Goal: Information Seeking & Learning: Learn about a topic

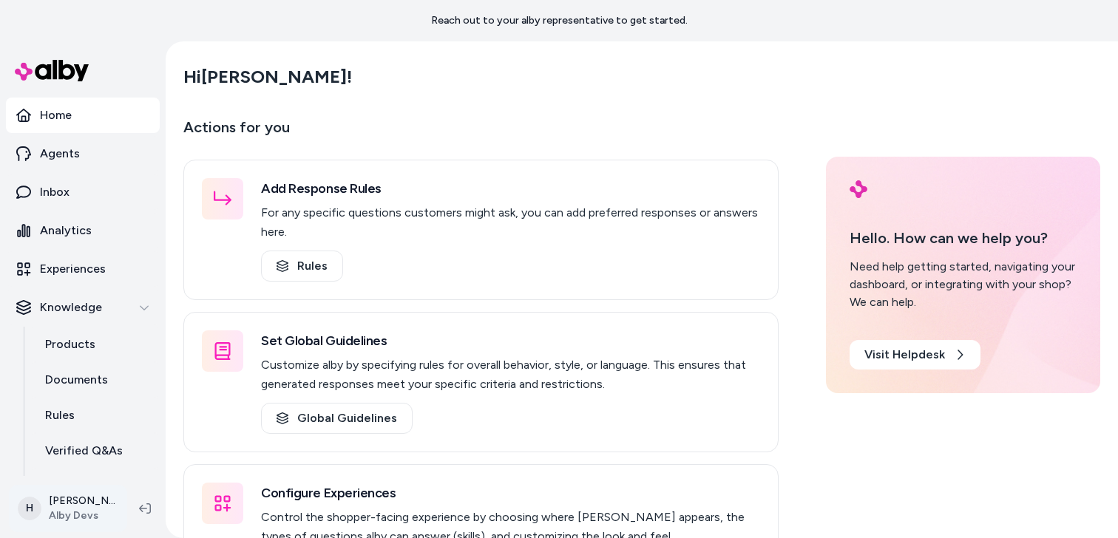
click at [85, 506] on html "Reach out to your alby representative to get started. Home Agents Inbox Analyti…" at bounding box center [559, 269] width 1118 height 538
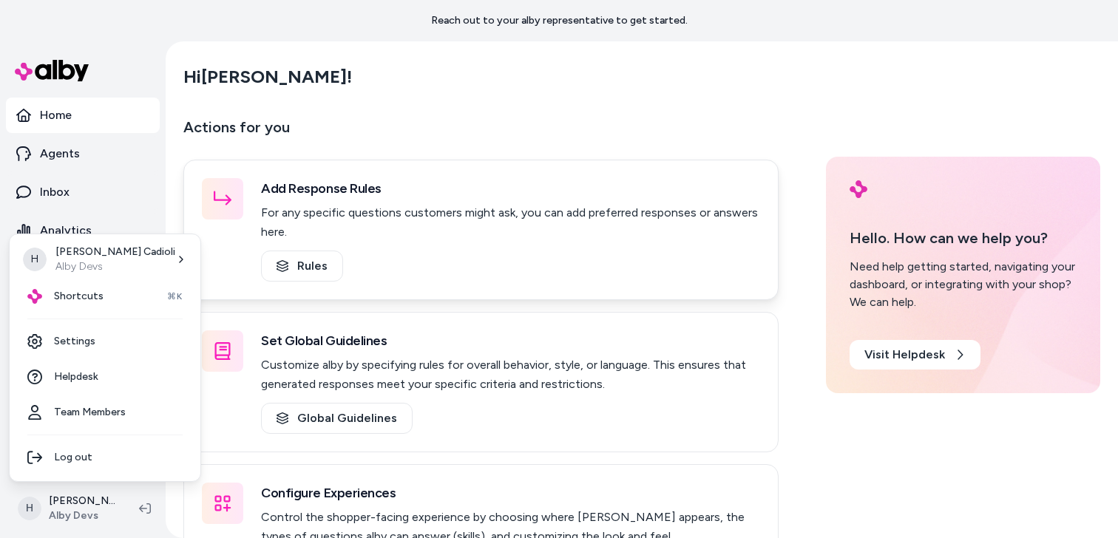
click at [444, 183] on html "Reach out to your alby representative to get started. Home Agents Inbox Analyti…" at bounding box center [559, 269] width 1118 height 538
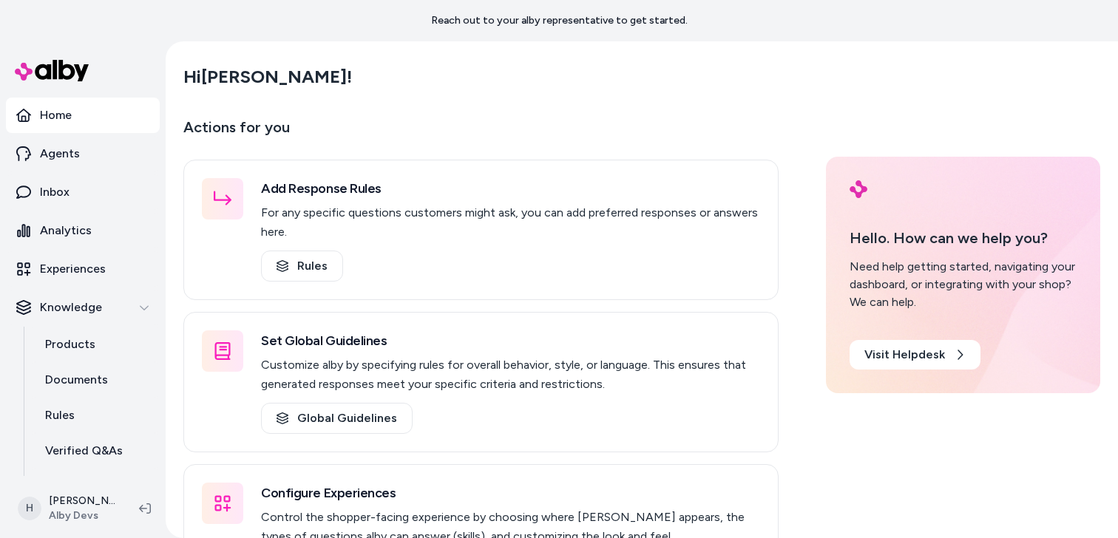
click at [694, 91] on div "Hi Henrique !" at bounding box center [641, 76] width 917 height 41
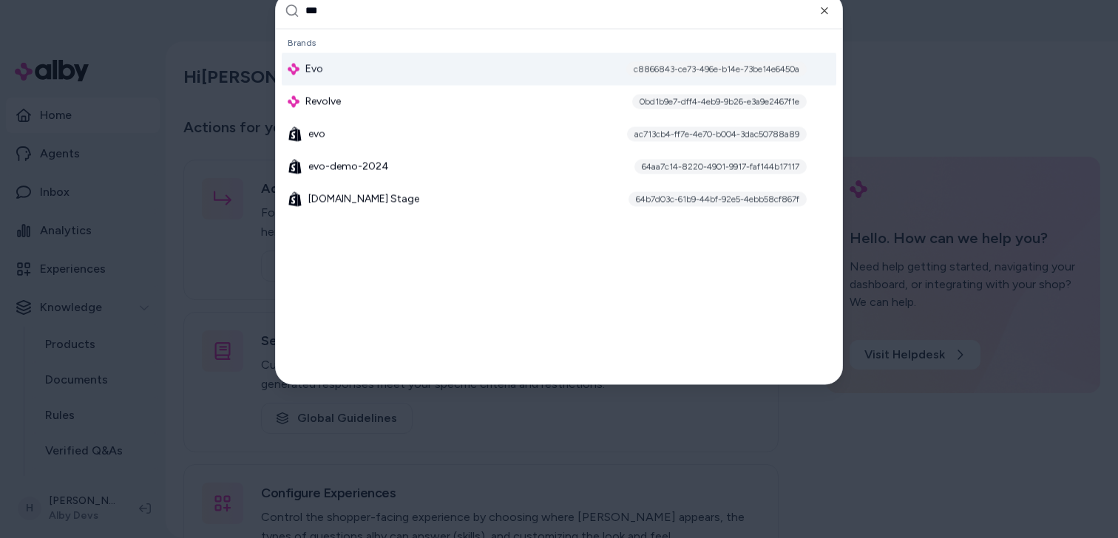
type input "***"
click at [441, 67] on div "Evo c8866843-ce73-496e-b14e-73be14e6450a" at bounding box center [559, 68] width 555 height 33
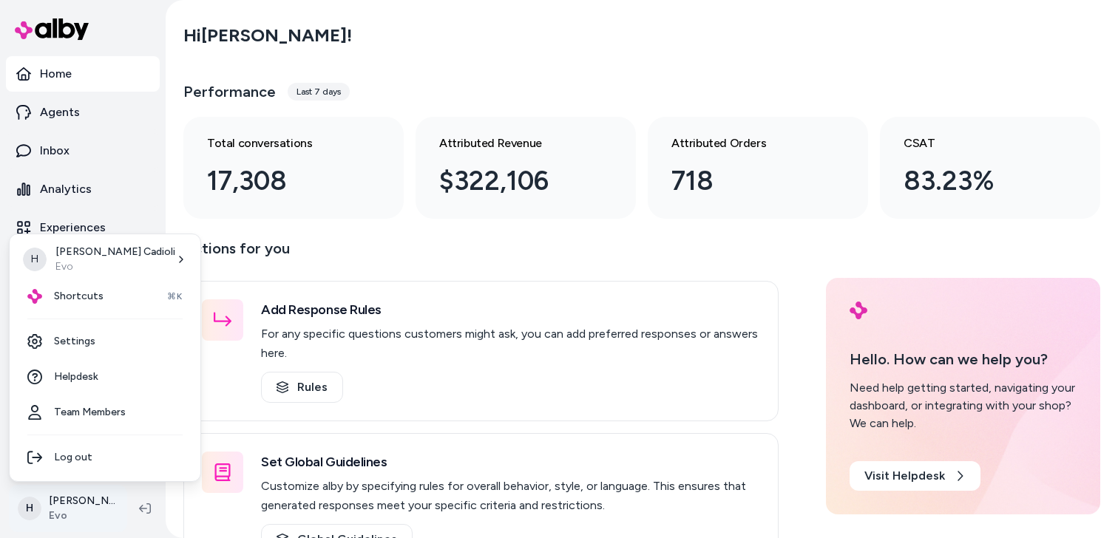
click at [83, 495] on html "Home Agents Inbox Analytics Experiences Knowledge Products Documents Rules Veri…" at bounding box center [559, 269] width 1118 height 538
click at [102, 344] on link "Settings" at bounding box center [105, 341] width 179 height 35
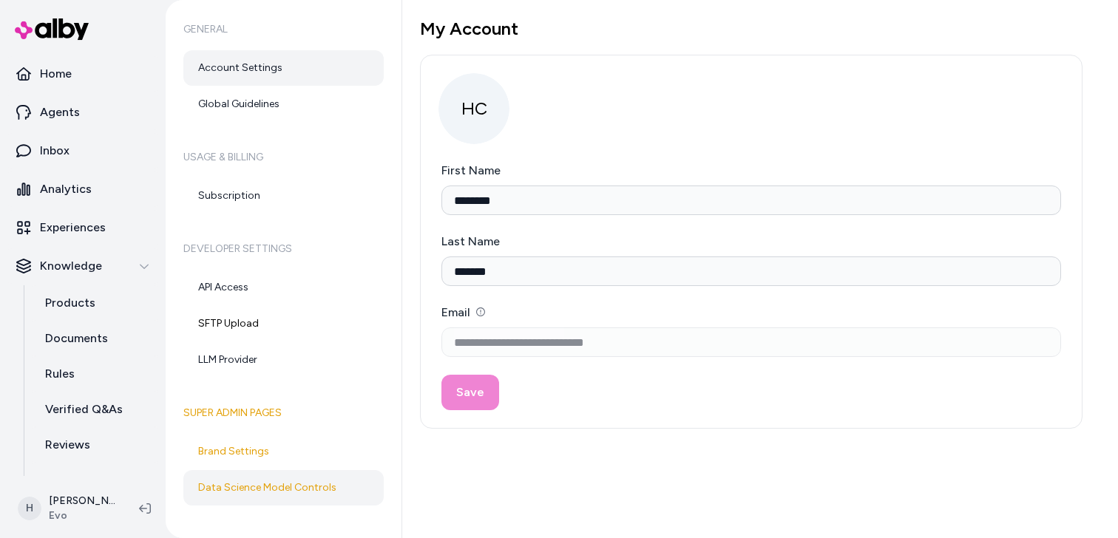
click at [240, 497] on link "Data Science Model Controls" at bounding box center [283, 487] width 200 height 35
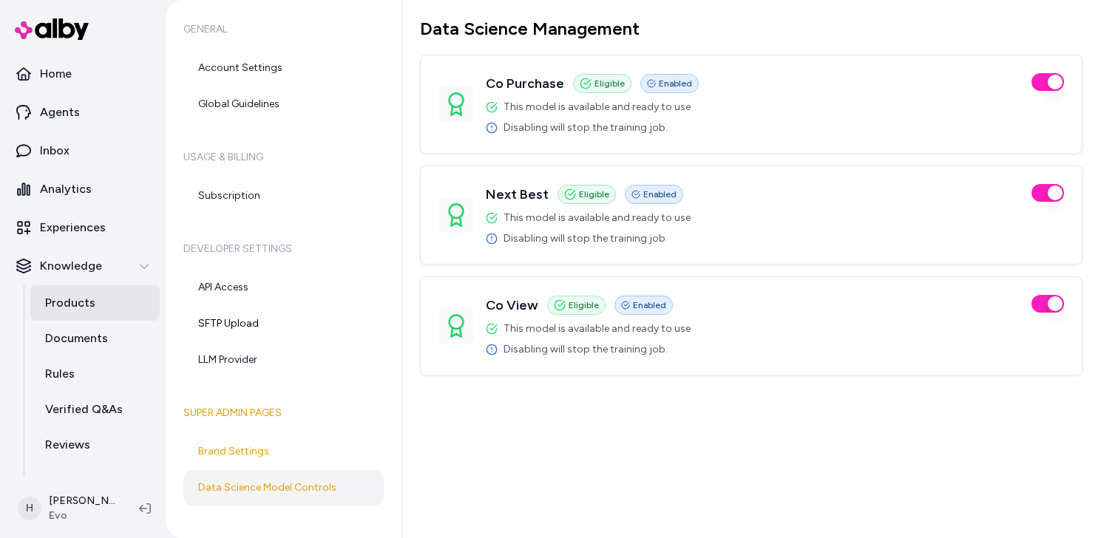
click at [87, 313] on link "Products" at bounding box center [94, 302] width 129 height 35
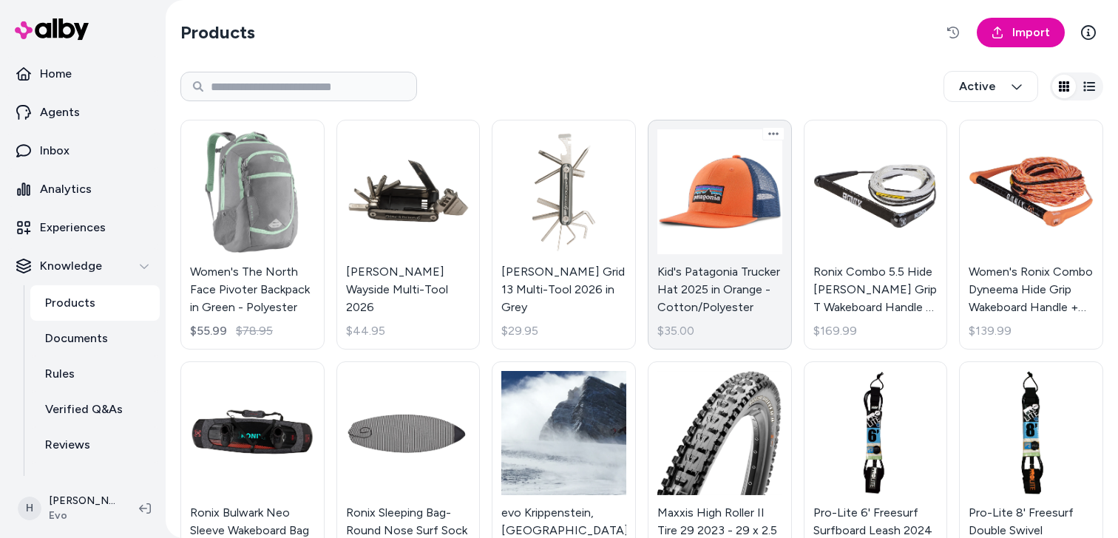
click at [719, 213] on link "Kid's Patagonia Trucker Hat 2025 in Orange - Cotton/Polyester $35.00" at bounding box center [720, 235] width 144 height 230
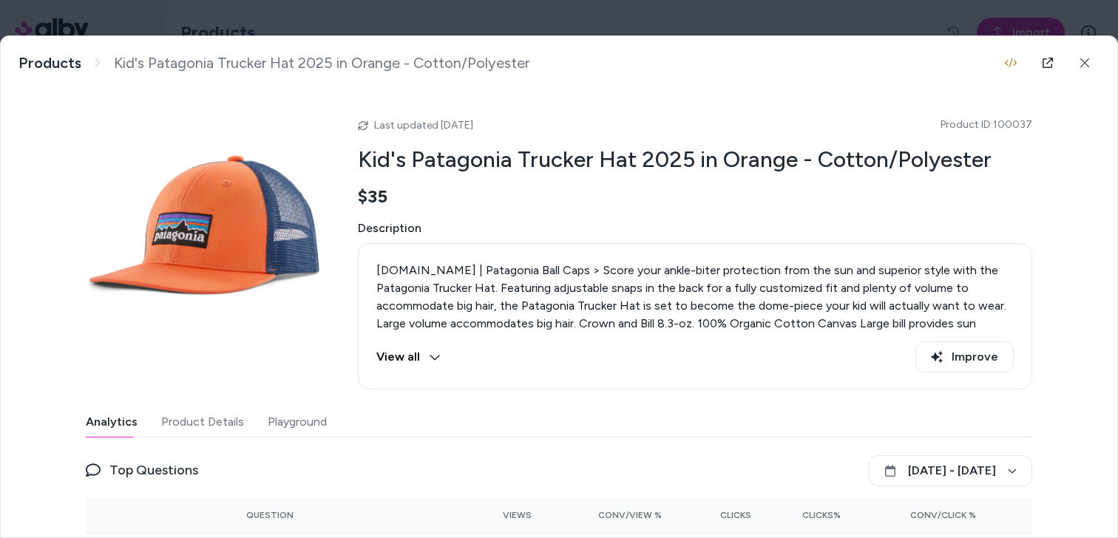
click at [566, 163] on h2 "Kid's Patagonia Trucker Hat 2025 in Orange - Cotton/Polyester" at bounding box center [695, 160] width 674 height 28
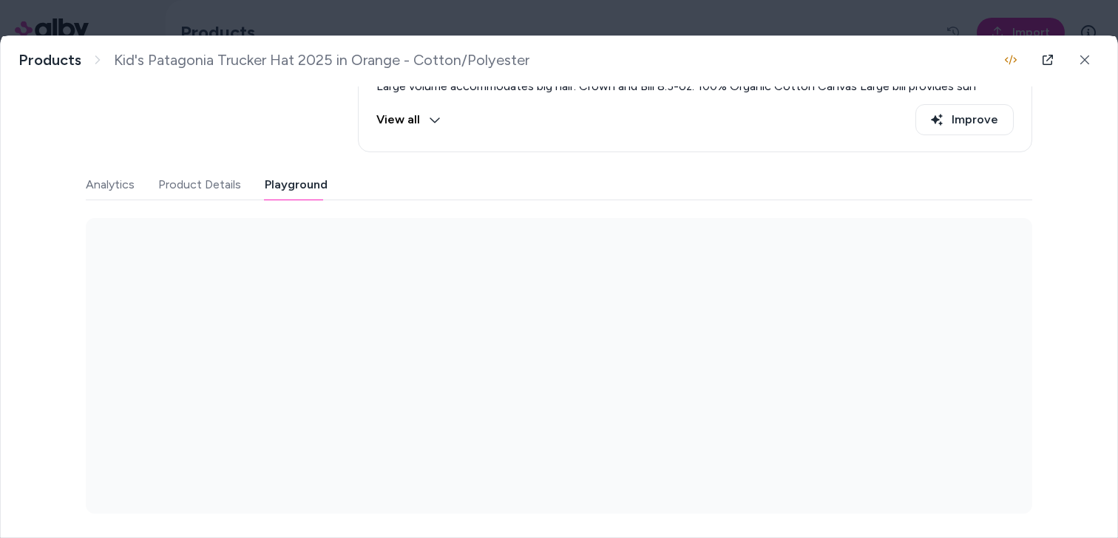
scroll to position [237, 0]
click at [302, 155] on div "Last updated Sep 10, 2025 Product ID: 100037 Kid's Patagonia Trucker Hat 2025 i…" at bounding box center [559, 184] width 946 height 662
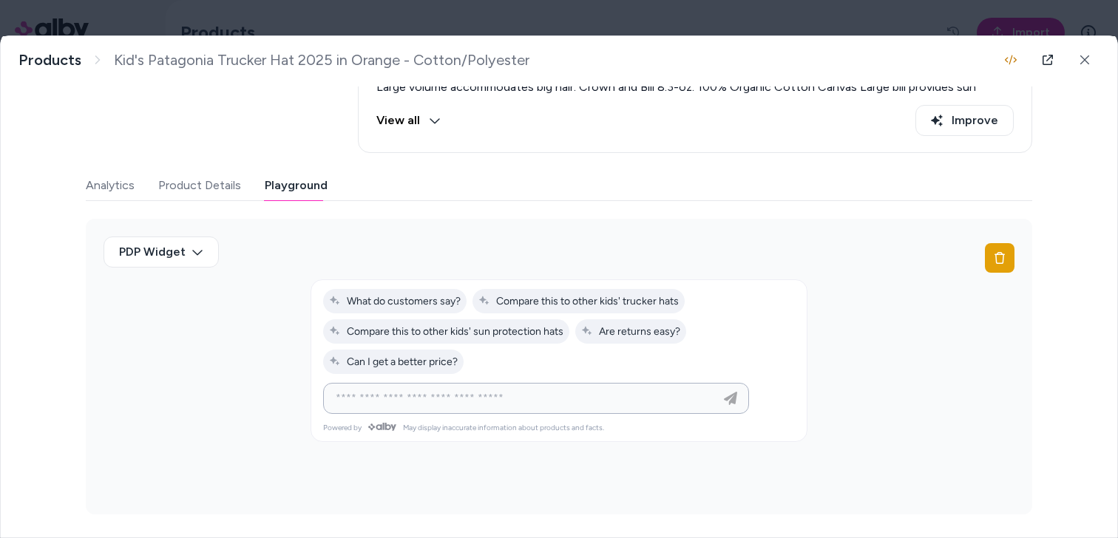
click at [477, 395] on input at bounding box center [521, 399] width 389 height 18
click at [482, 403] on input at bounding box center [521, 399] width 389 height 18
click at [485, 397] on input at bounding box center [521, 399] width 389 height 18
type input "*"
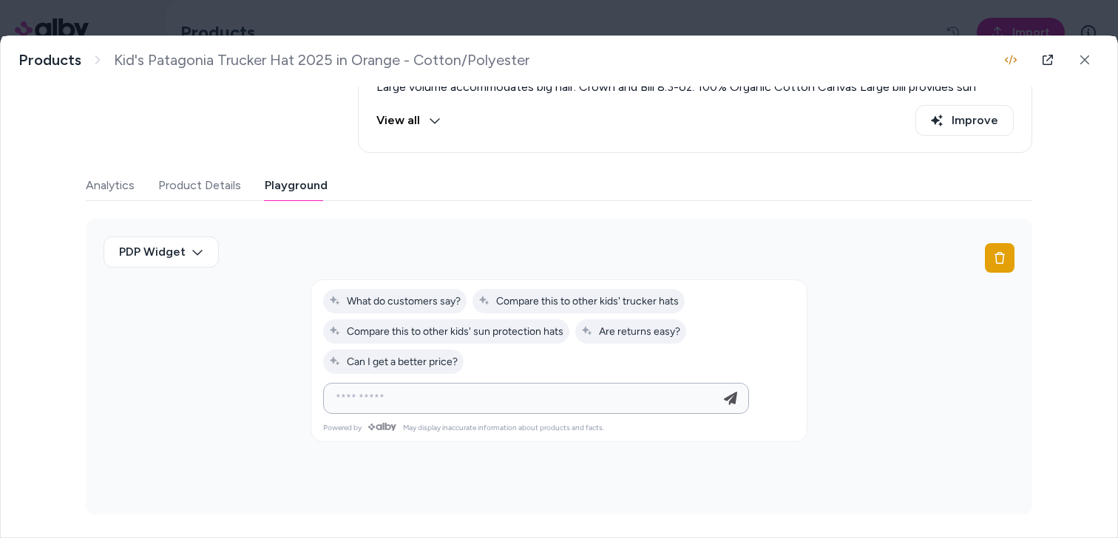
drag, startPoint x: 413, startPoint y: 400, endPoint x: 154, endPoint y: 348, distance: 264.1
click at [154, 348] on div "PDP Widget" at bounding box center [559, 367] width 946 height 296
type input "**********"
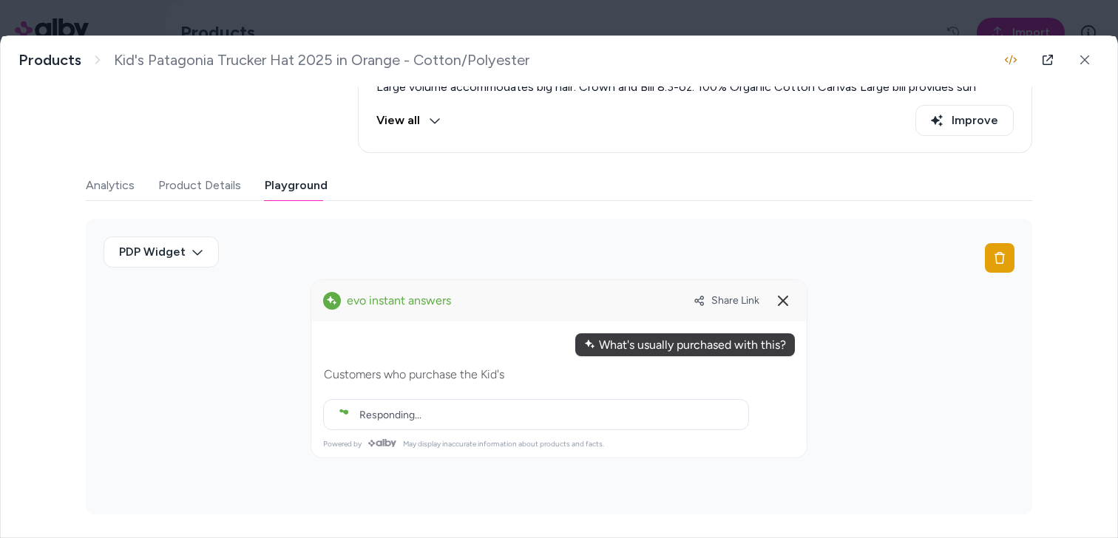
click at [360, 396] on div "**********" at bounding box center [558, 381] width 495 height 118
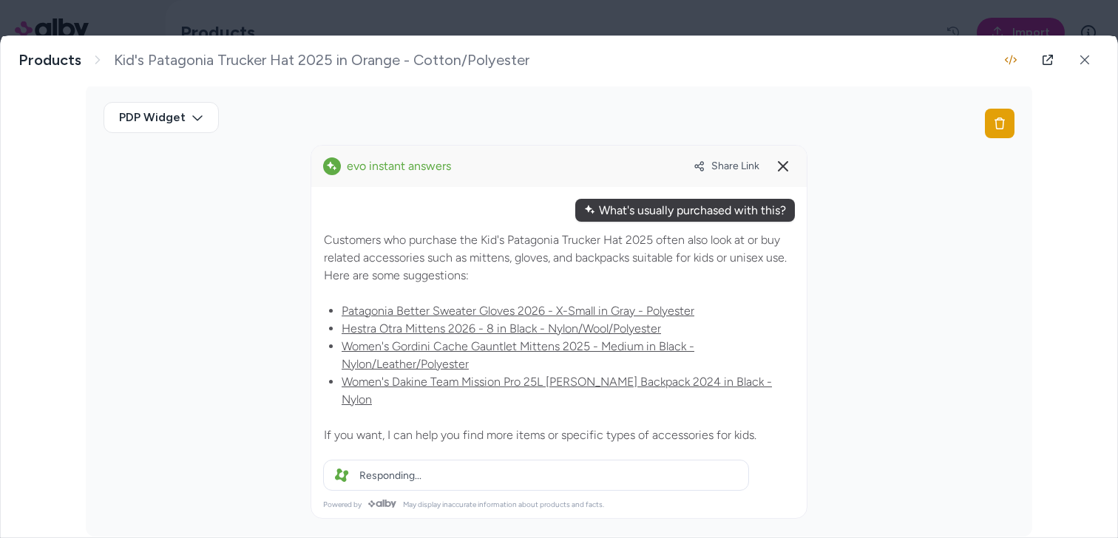
scroll to position [375, 0]
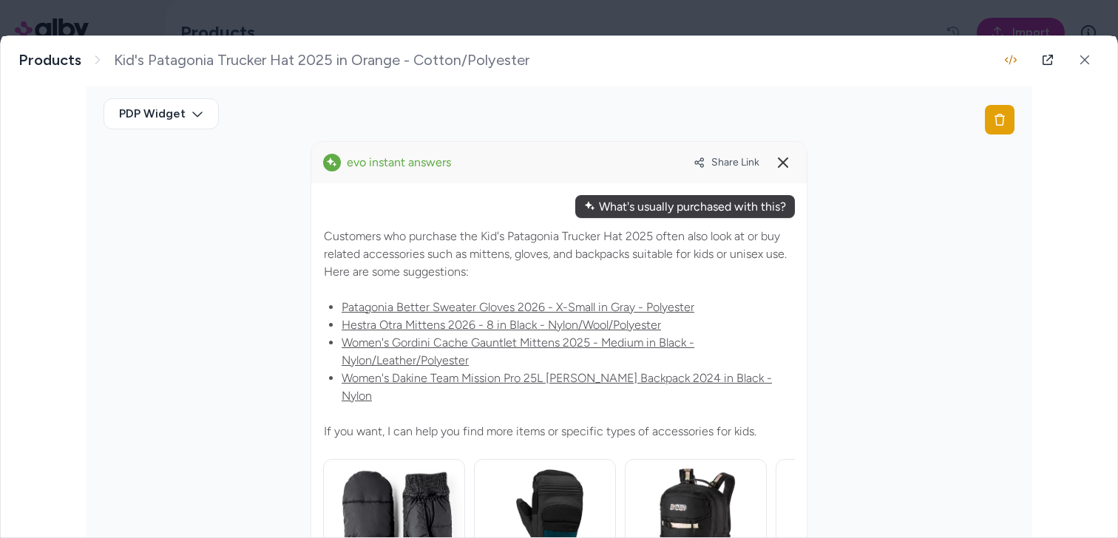
drag, startPoint x: 597, startPoint y: 206, endPoint x: 823, endPoint y: 206, distance: 226.2
click at [823, 206] on div "PDP Widget" at bounding box center [559, 447] width 946 height 732
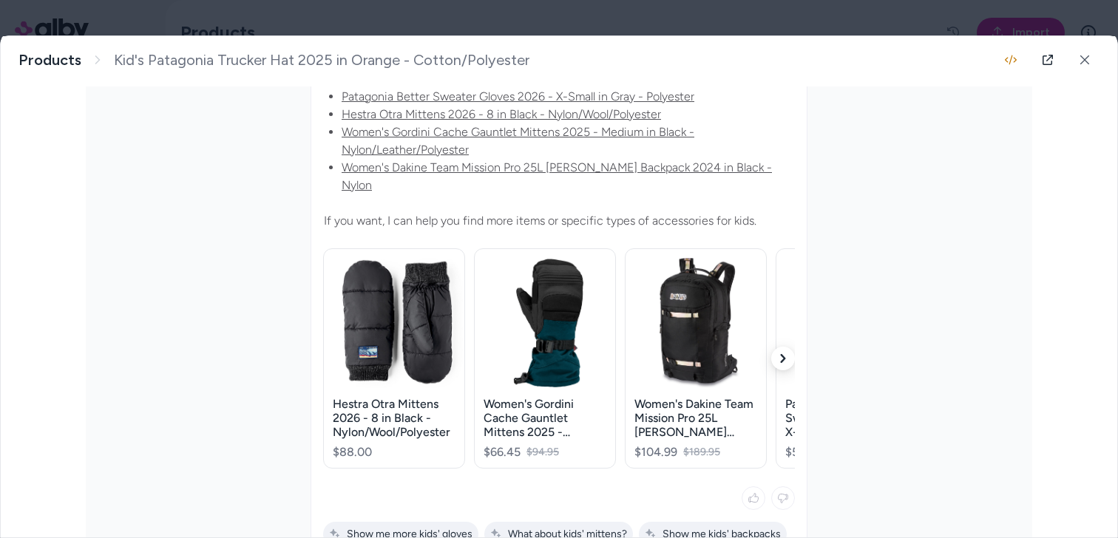
scroll to position [556, 0]
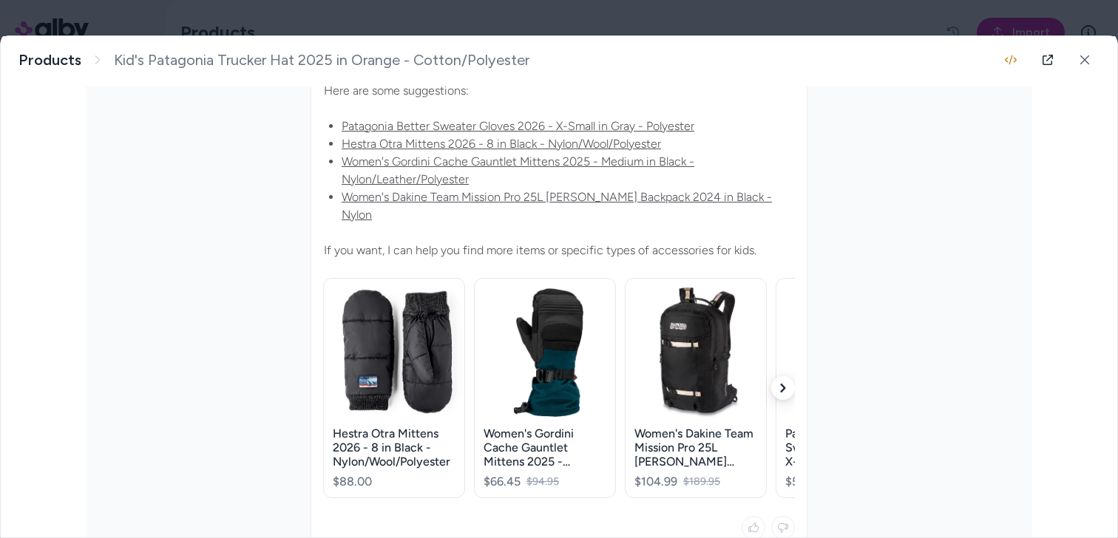
drag, startPoint x: 322, startPoint y: 231, endPoint x: 813, endPoint y: 214, distance: 490.5
click at [806, 214] on div at bounding box center [558, 331] width 495 height 659
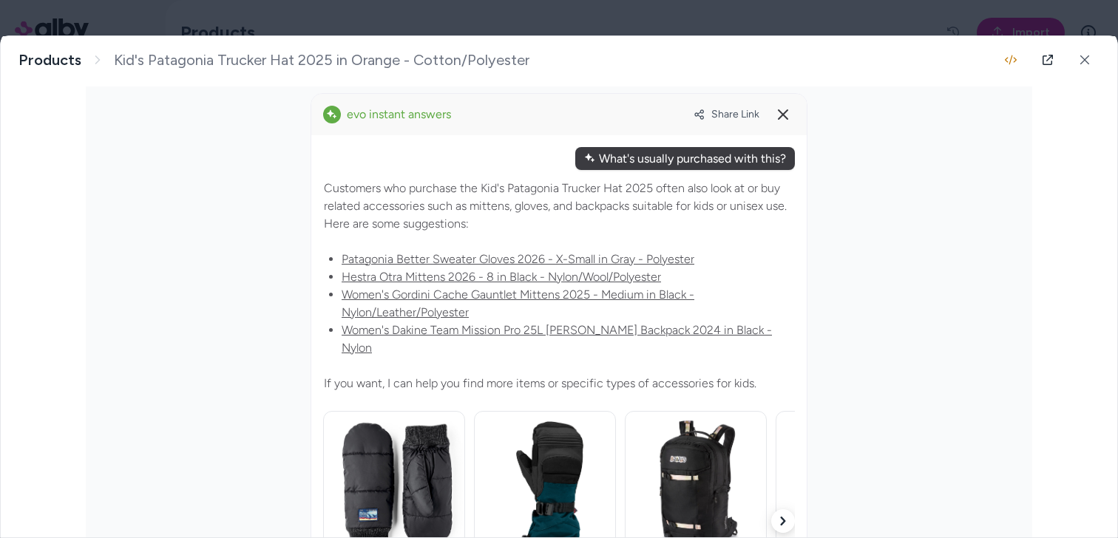
scroll to position [424, 0]
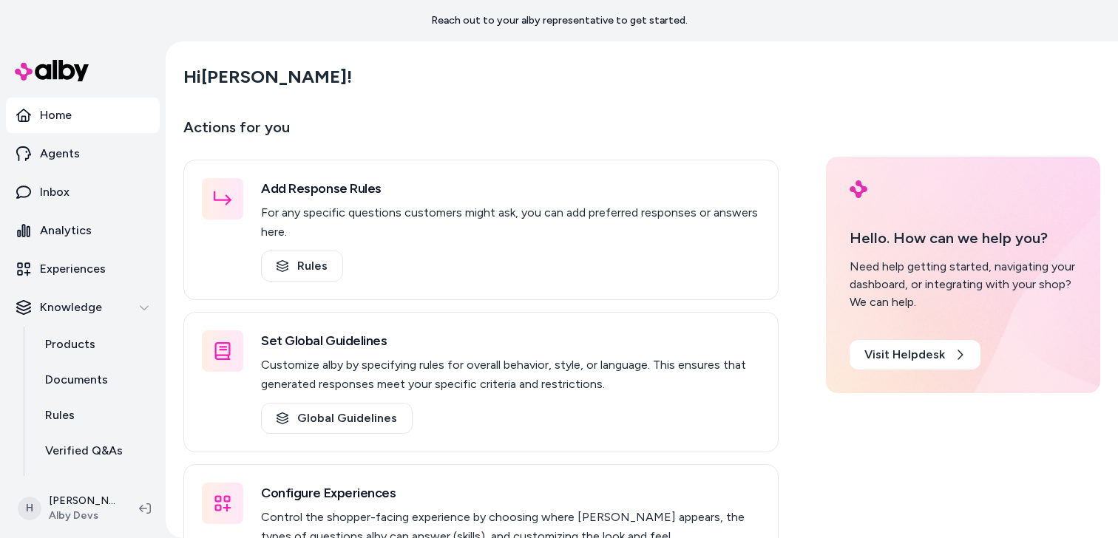
click at [585, 100] on main "Hi Henrique ! Actions for you Add Response Rules For any specific questions cus…" at bounding box center [642, 330] width 946 height 578
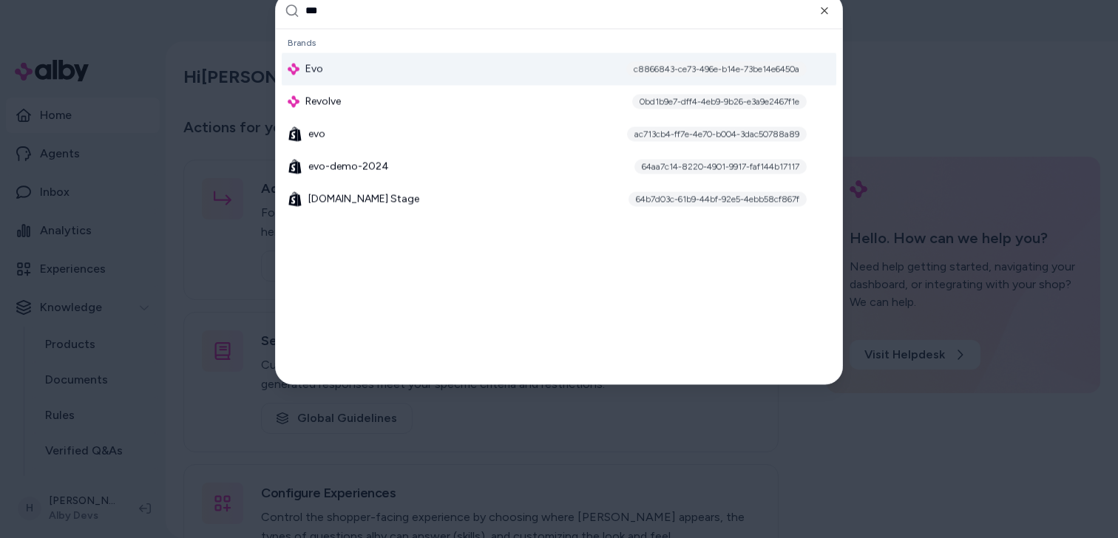
type input "***"
click at [661, 73] on div "c8866843-ce73-496e-b14e-73be14e6450a" at bounding box center [716, 68] width 180 height 15
click at [458, 75] on div "Evo c8866843-ce73-496e-b14e-73be14e6450a" at bounding box center [559, 68] width 555 height 33
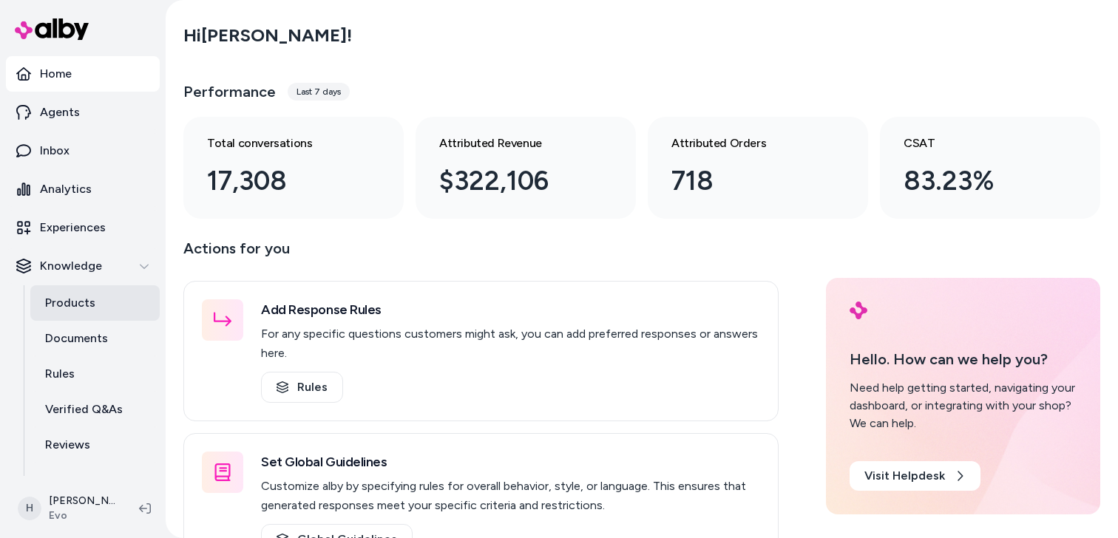
click at [96, 304] on link "Products" at bounding box center [94, 302] width 129 height 35
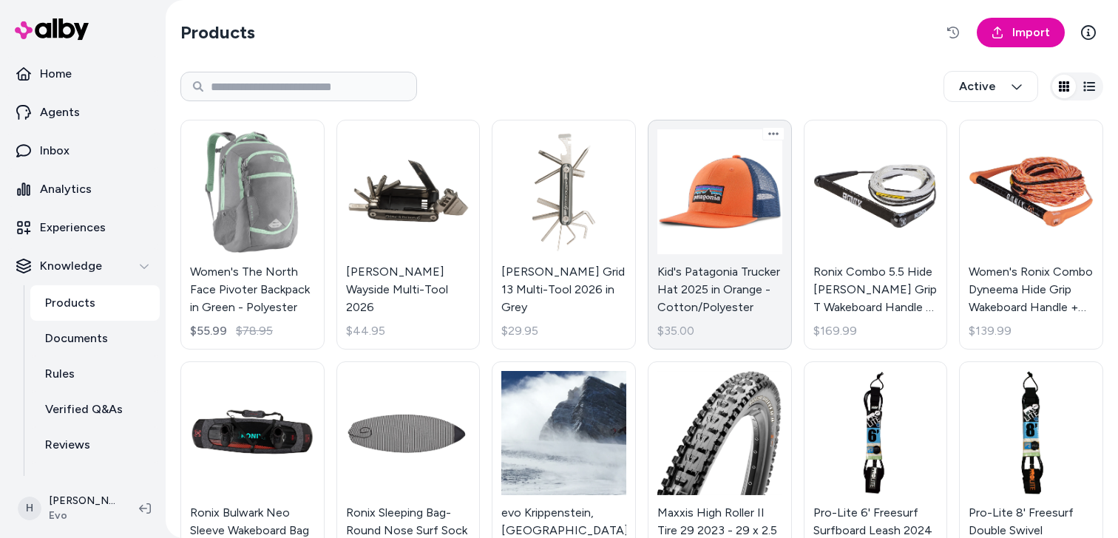
click at [686, 209] on link "Kid's Patagonia Trucker Hat 2025 in Orange - Cotton/Polyester $35.00" at bounding box center [720, 235] width 144 height 230
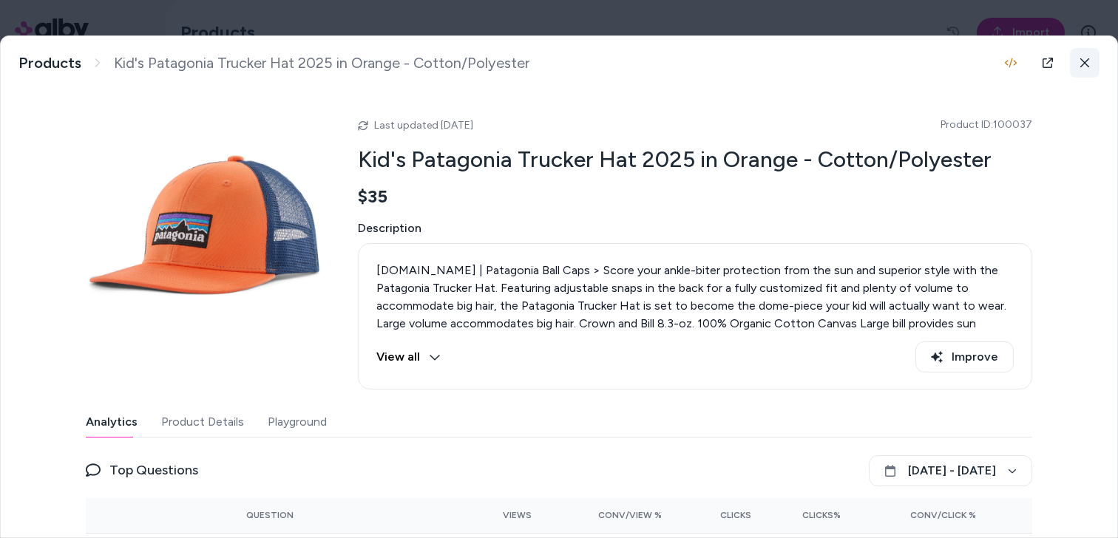
click at [1091, 64] on button at bounding box center [1085, 63] width 30 height 30
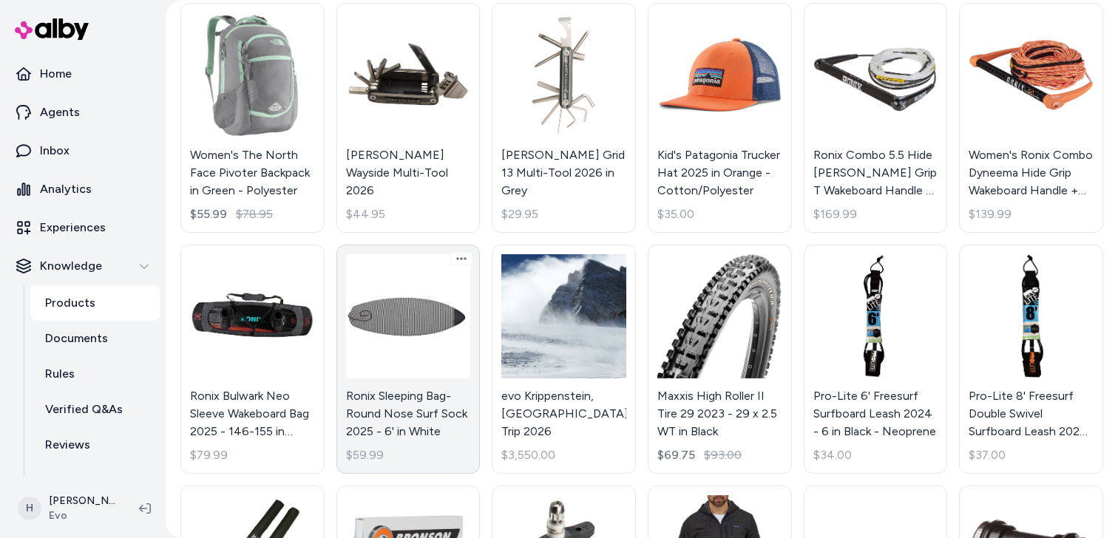
scroll to position [124, 0]
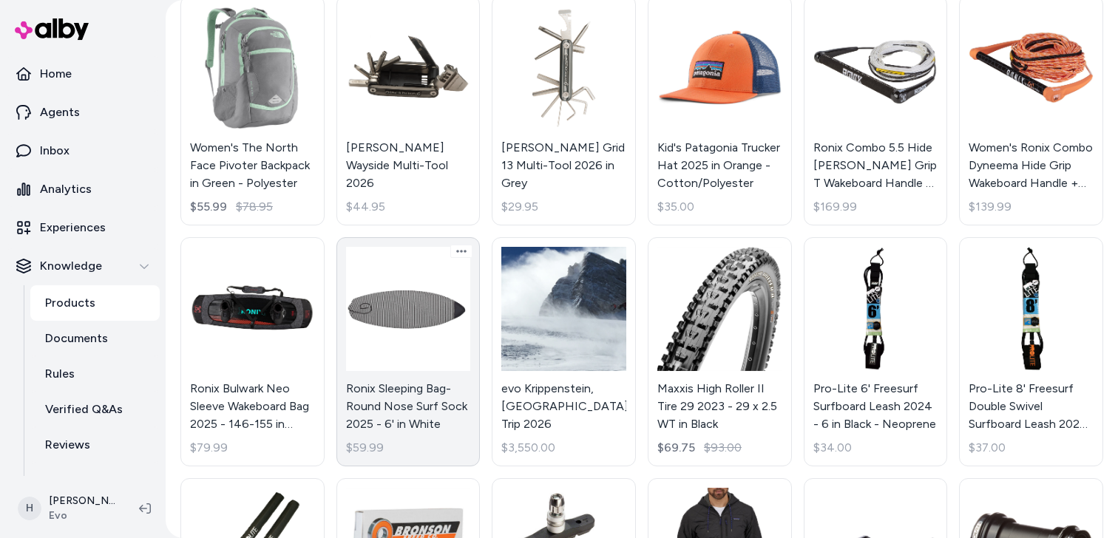
click at [447, 370] on link "Ronix Sleeping Bag- Round Nose Surf Sock 2025 - 6' in White $59.99" at bounding box center [408, 352] width 144 height 230
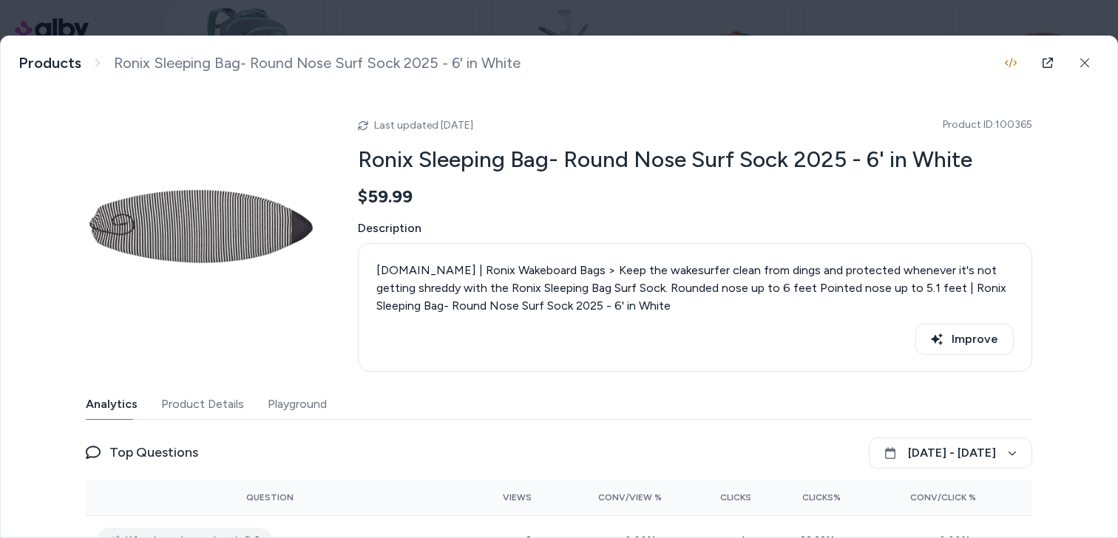
click at [305, 409] on button "Playground" at bounding box center [297, 405] width 59 height 30
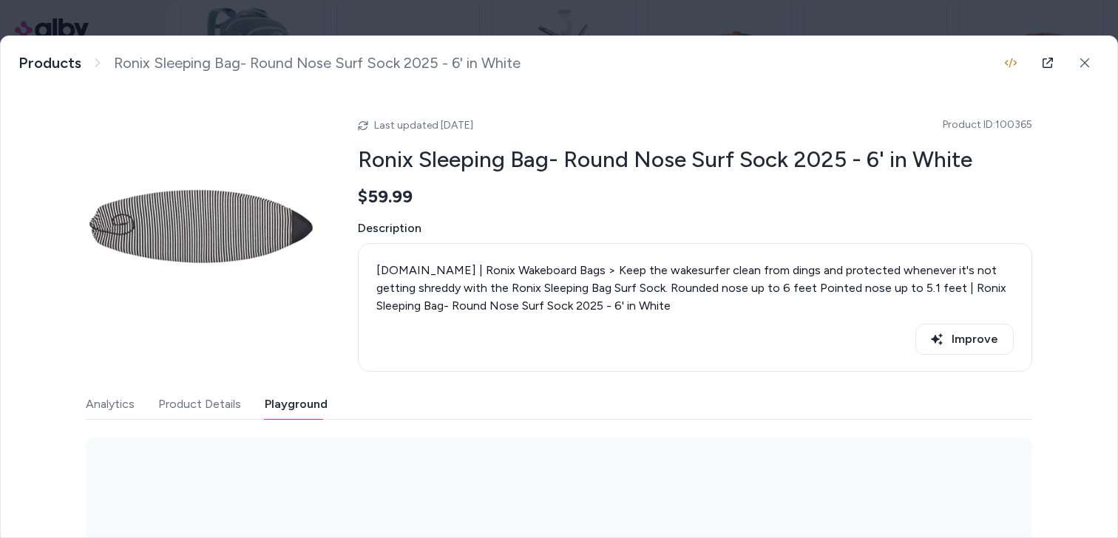
scroll to position [219, 0]
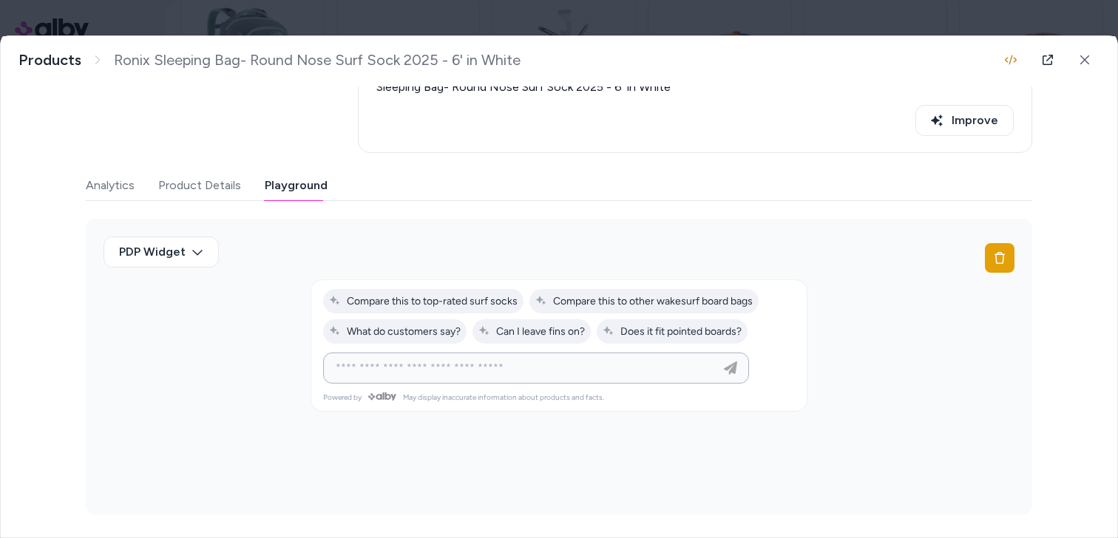
click at [441, 370] on input at bounding box center [521, 368] width 389 height 18
click at [447, 370] on input at bounding box center [521, 368] width 389 height 18
type input "**********"
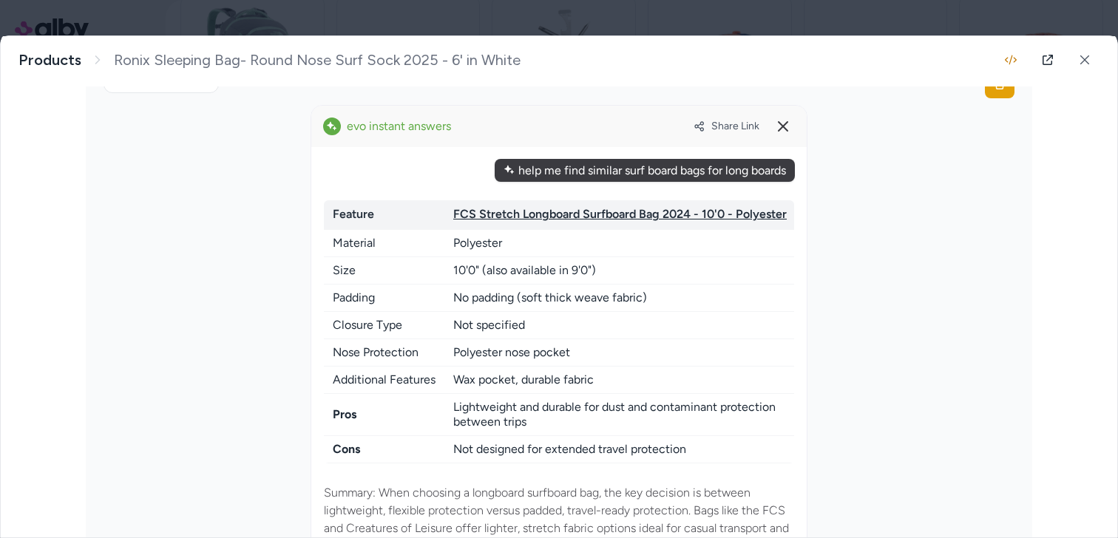
scroll to position [254, 0]
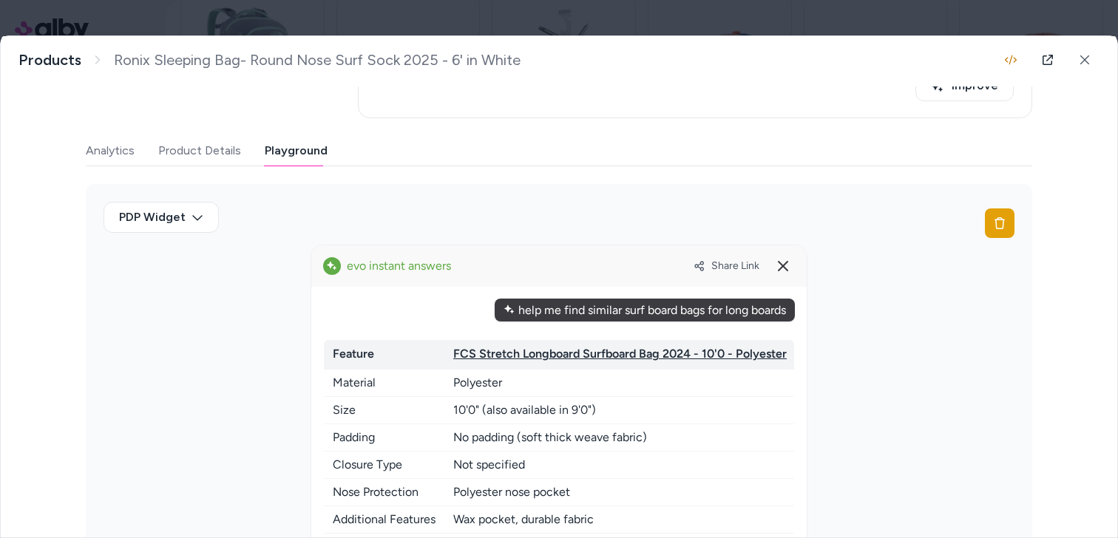
click at [716, 268] on span "Share Link" at bounding box center [735, 266] width 48 height 13
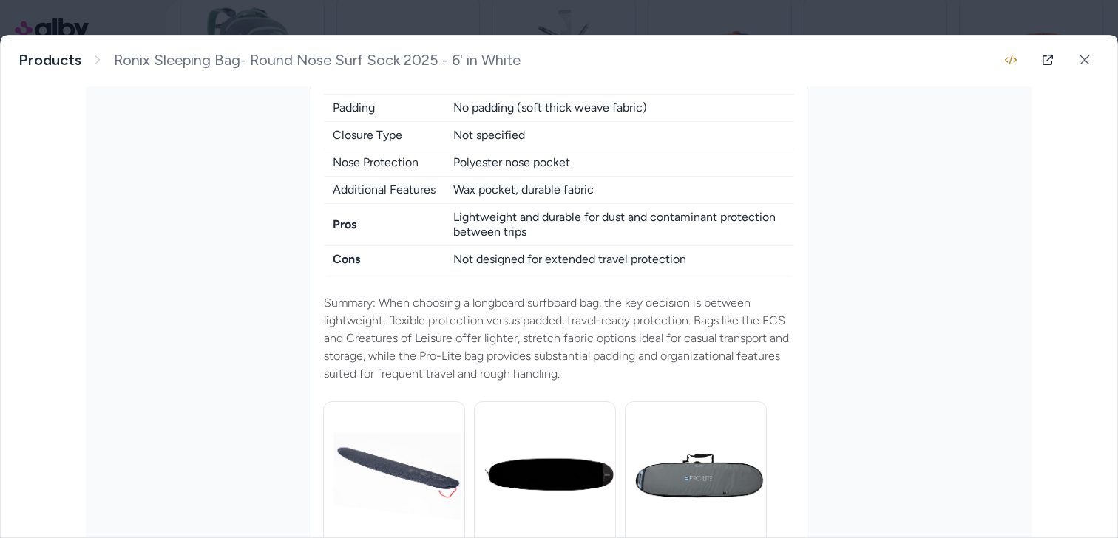
scroll to position [890, 0]
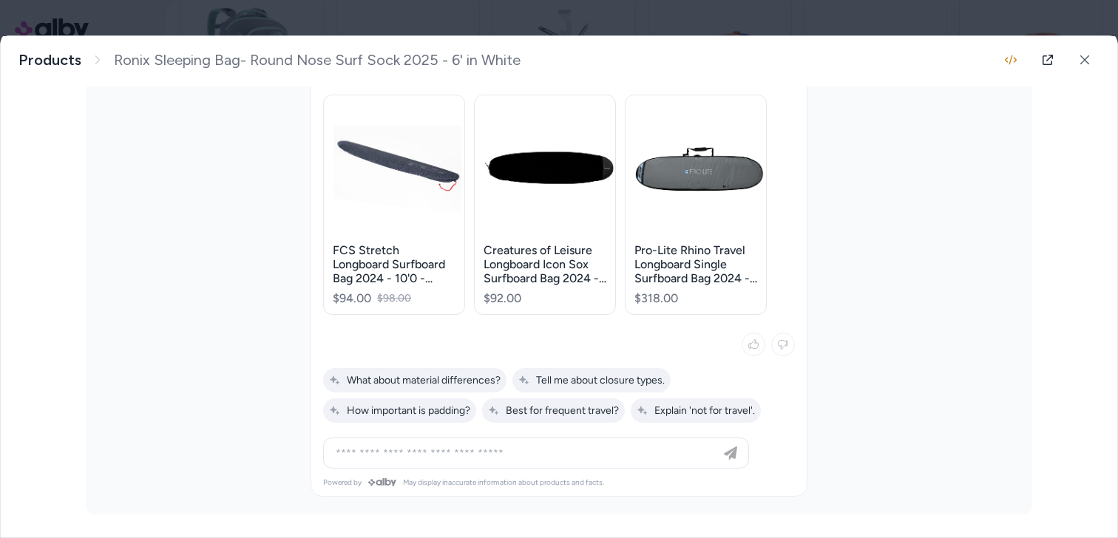
click at [508, 458] on input at bounding box center [521, 453] width 389 height 18
drag, startPoint x: 390, startPoint y: 455, endPoint x: 248, endPoint y: 444, distance: 143.1
click at [254, 445] on div "PDP Widget" at bounding box center [559, 32] width 946 height 968
type input "*****"
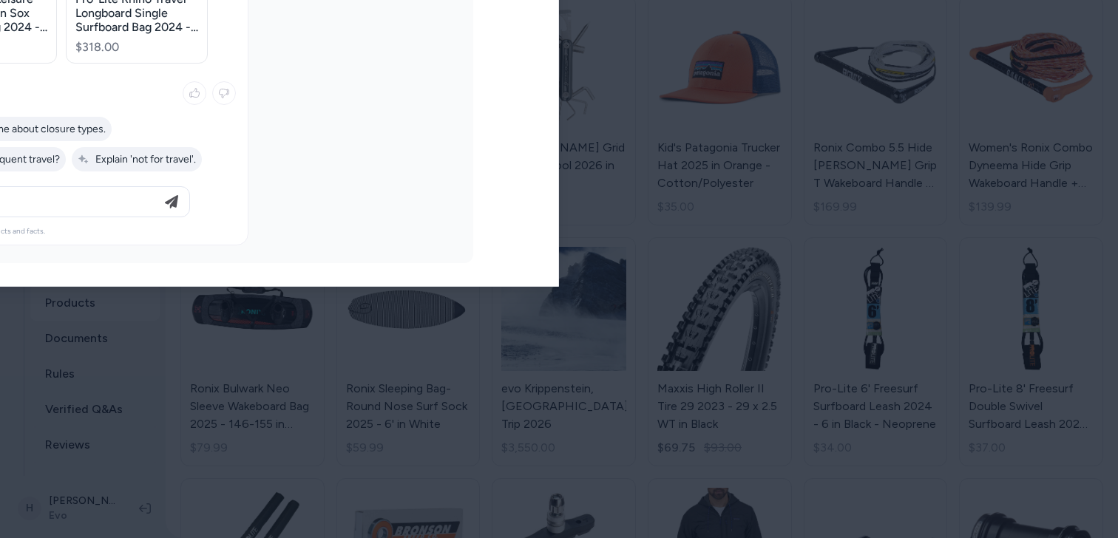
click at [190, 20] on body "Home Agents Inbox Analytics Experiences Knowledge Products Documents Rules Veri…" at bounding box center [559, 269] width 1118 height 538
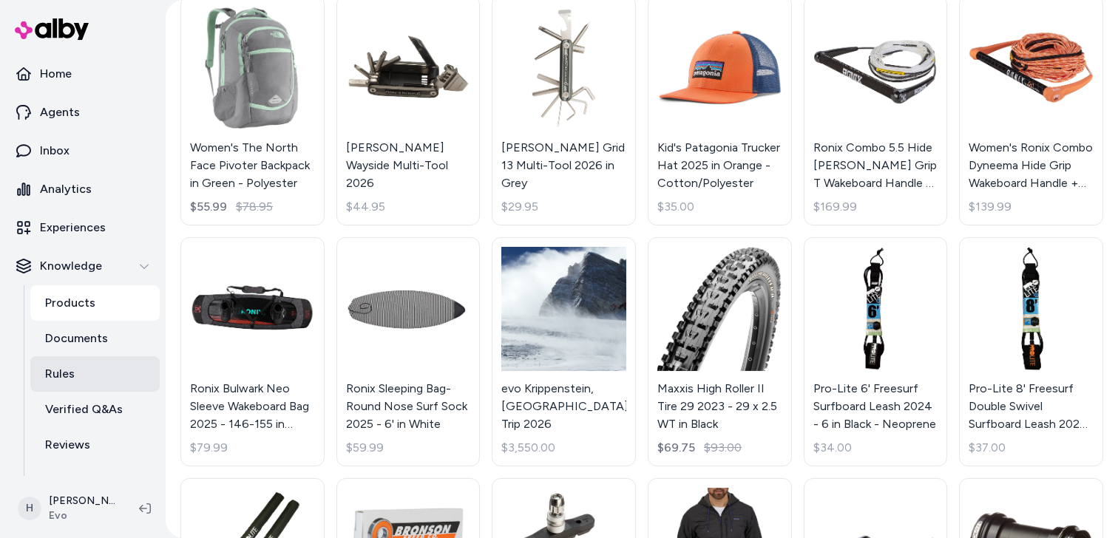
scroll to position [61, 0]
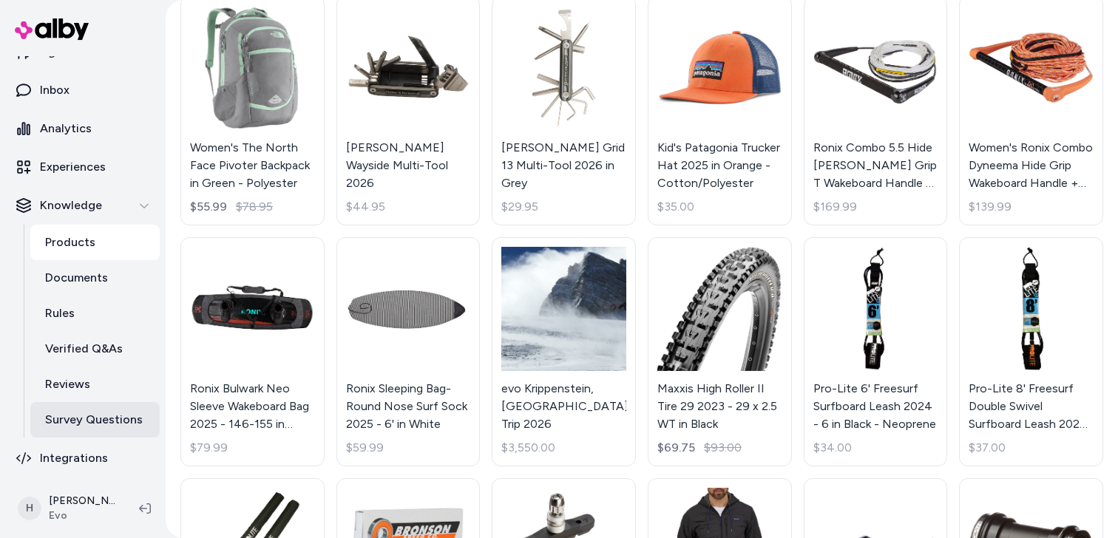
click at [95, 416] on p "Survey Questions" at bounding box center [94, 420] width 98 height 18
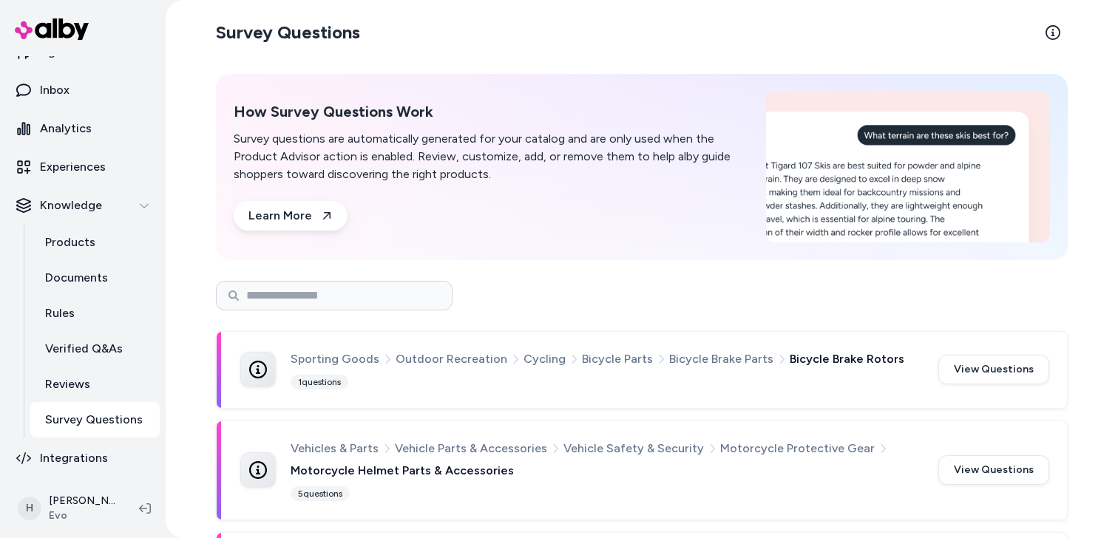
scroll to position [56, 0]
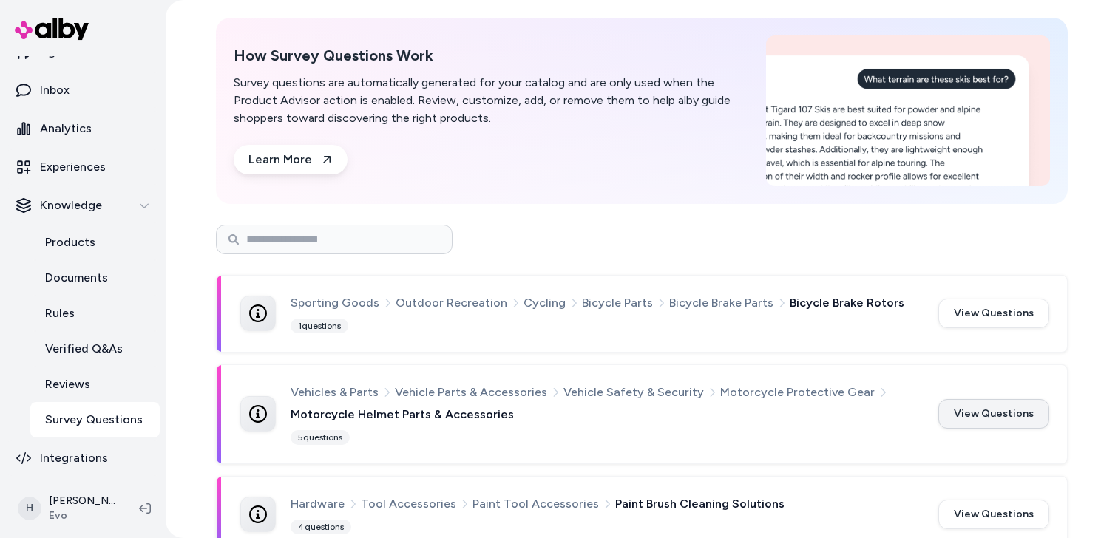
click at [983, 416] on button "View Questions" at bounding box center [993, 414] width 111 height 30
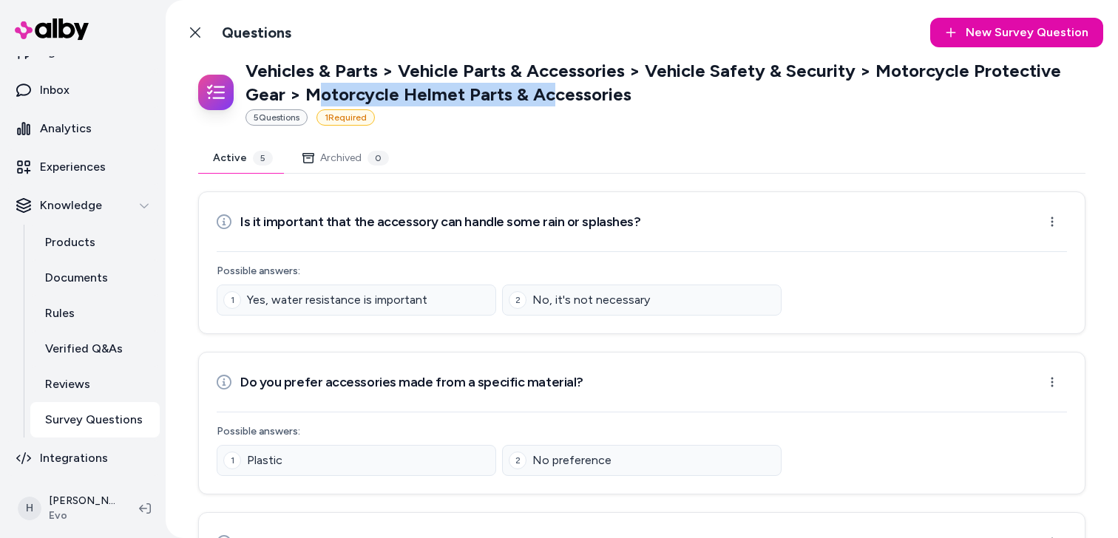
drag, startPoint x: 313, startPoint y: 97, endPoint x: 549, endPoint y: 96, distance: 235.9
click at [549, 96] on p "Vehicles & Parts > Vehicle Parts & Accessories > Vehicle Safety & Security > Mo…" at bounding box center [665, 82] width 840 height 47
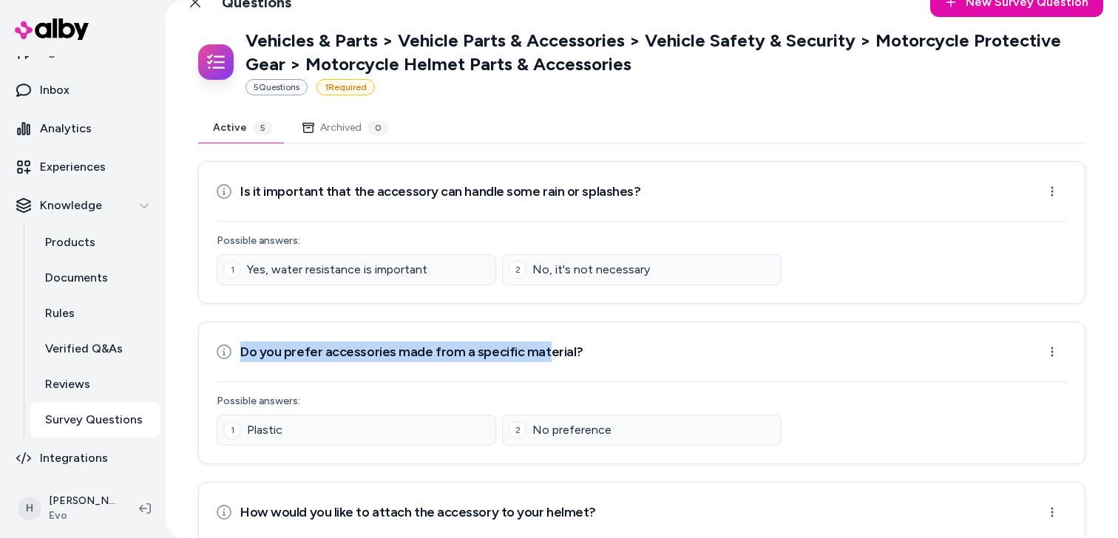
drag, startPoint x: 237, startPoint y: 349, endPoint x: 538, endPoint y: 349, distance: 300.9
click at [539, 349] on div "Do you prefer accessories made from a specific material?" at bounding box center [400, 352] width 367 height 30
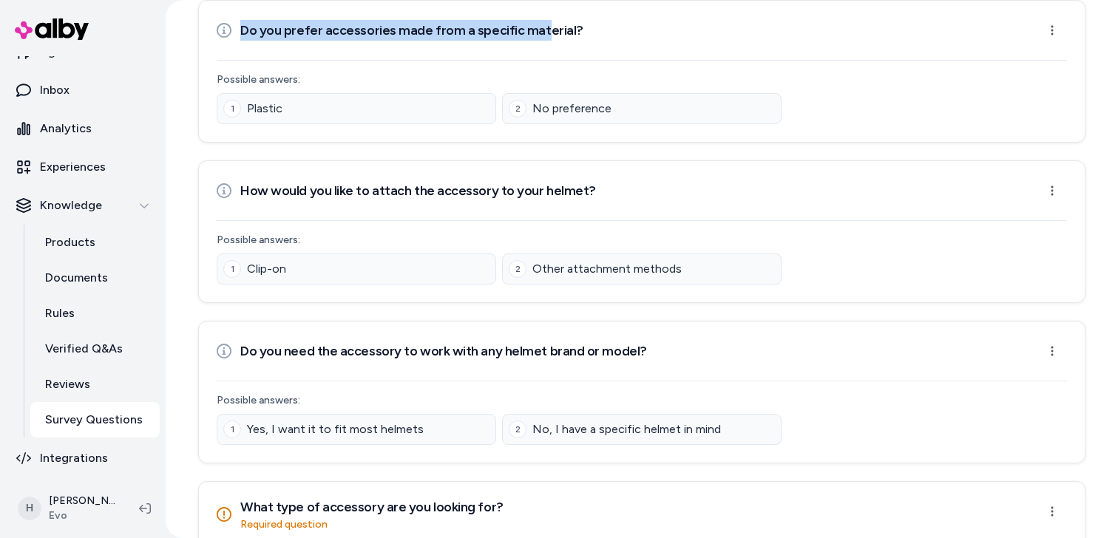
scroll to position [332, 0]
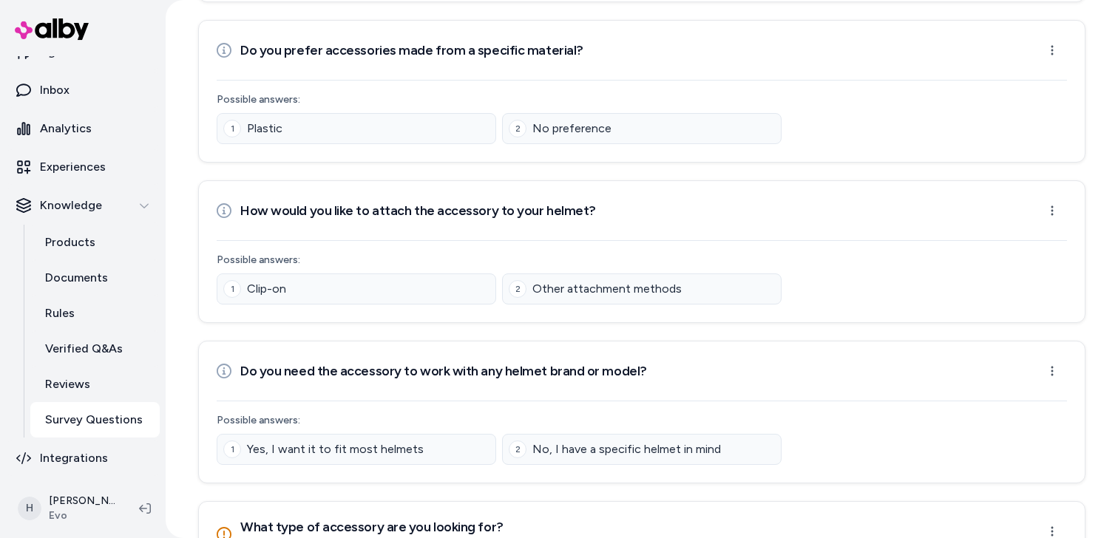
click at [577, 203] on h3 "How would you like to attach the accessory to your helmet?" at bounding box center [418, 210] width 356 height 21
click at [552, 207] on h3 "How would you like to attach the accessory to your helmet?" at bounding box center [418, 210] width 356 height 21
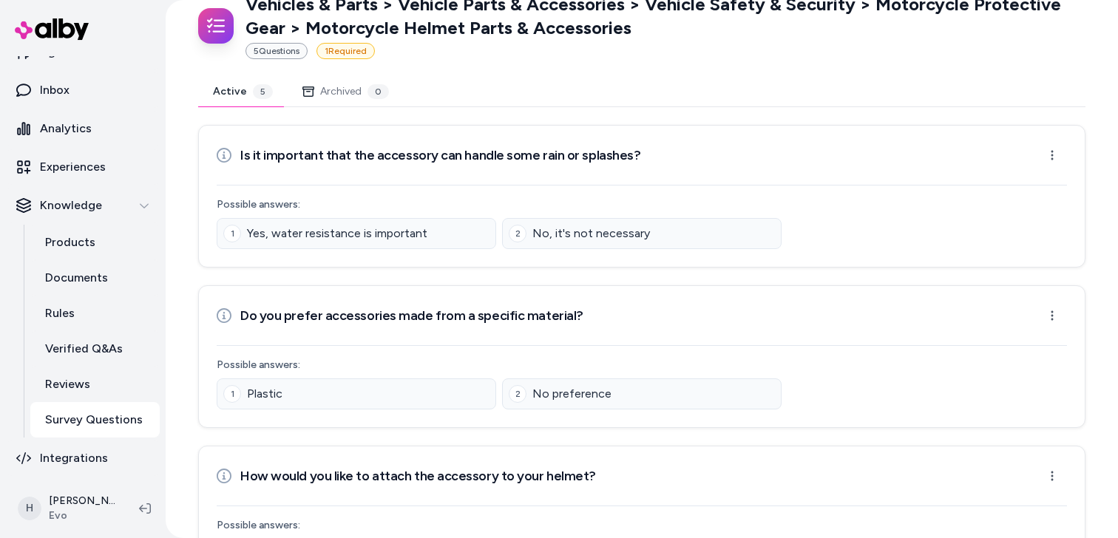
scroll to position [0, 0]
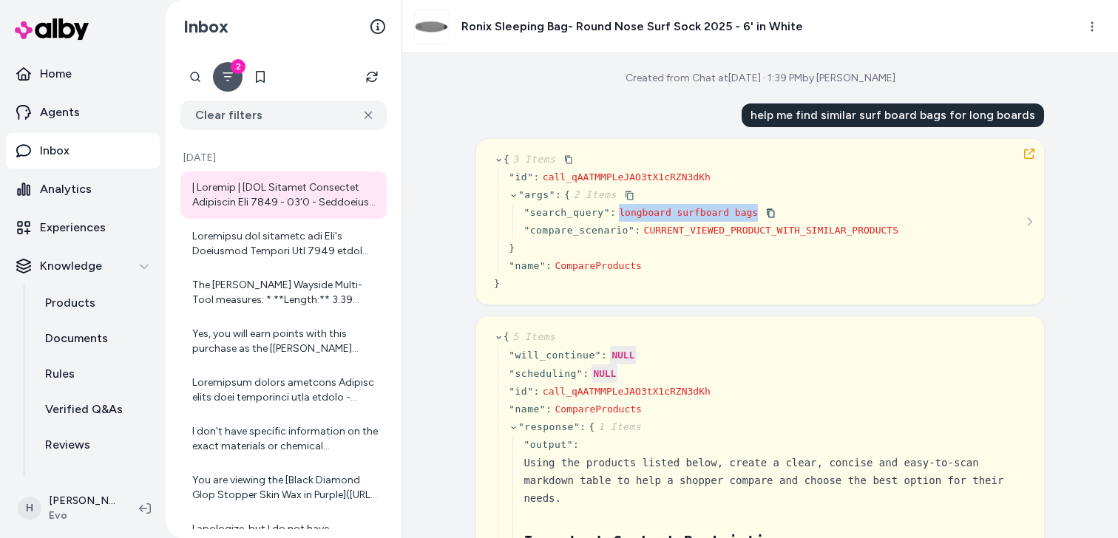
drag, startPoint x: 621, startPoint y: 212, endPoint x: 757, endPoint y: 212, distance: 136.0
click at [757, 212] on span "longboard surfboard bags" at bounding box center [688, 212] width 139 height 11
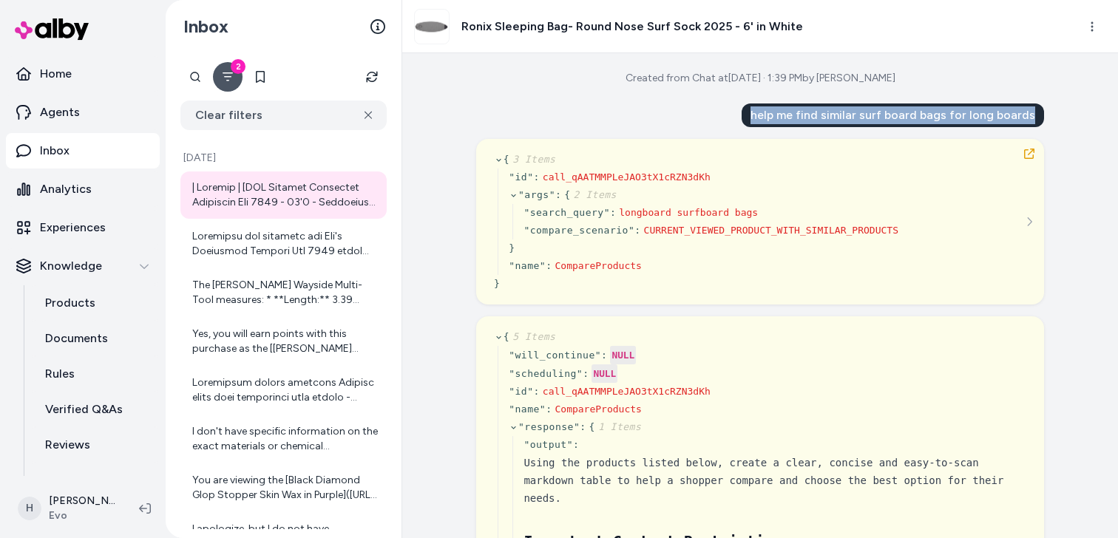
drag, startPoint x: 757, startPoint y: 115, endPoint x: 1036, endPoint y: 110, distance: 278.8
click at [1036, 110] on div "help me find similar surf board bags for long boards" at bounding box center [893, 116] width 302 height 24
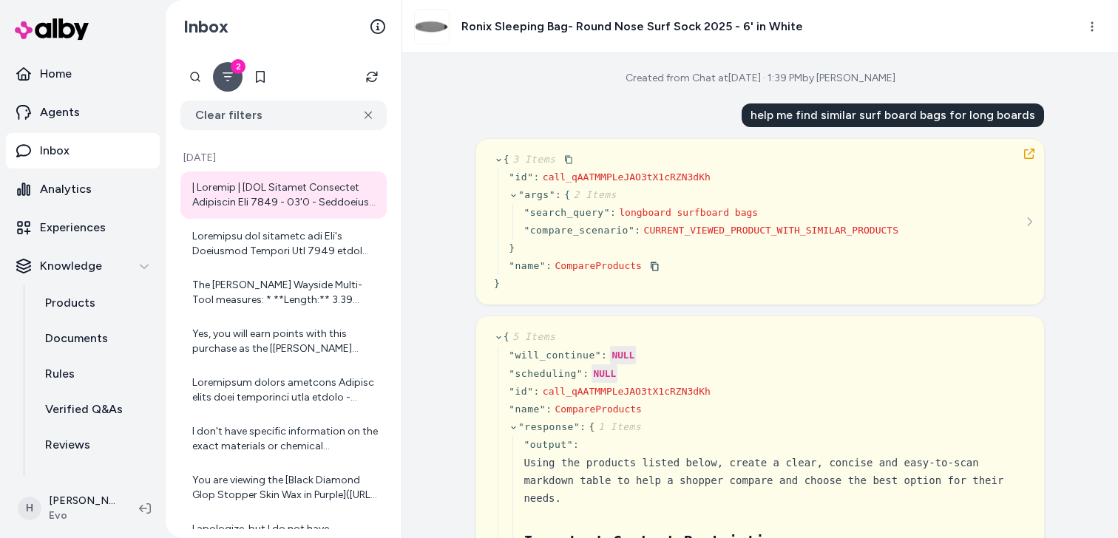
click at [589, 265] on span "CompareProducts" at bounding box center [598, 265] width 87 height 11
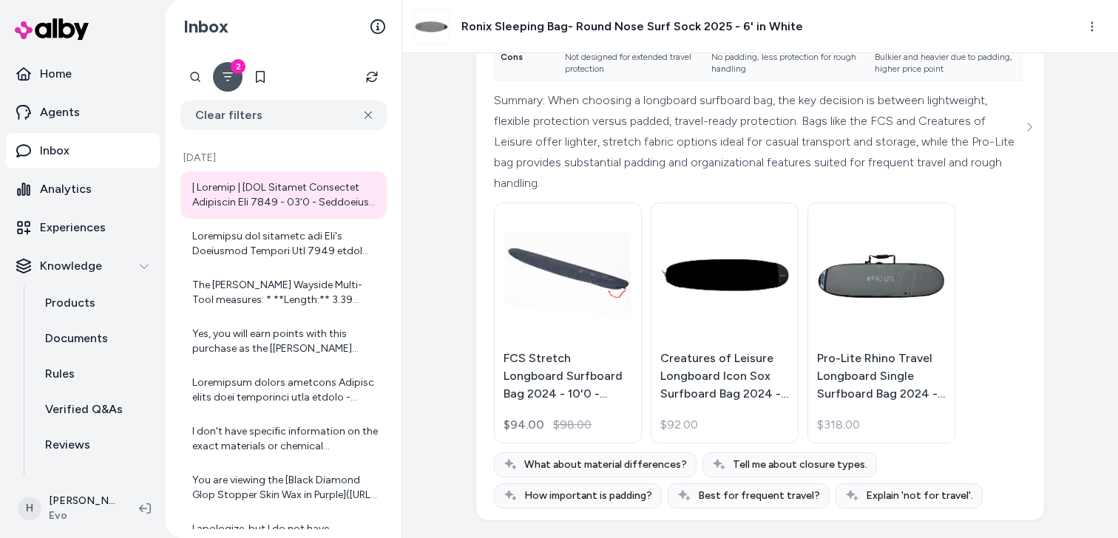
scroll to position [3158, 0]
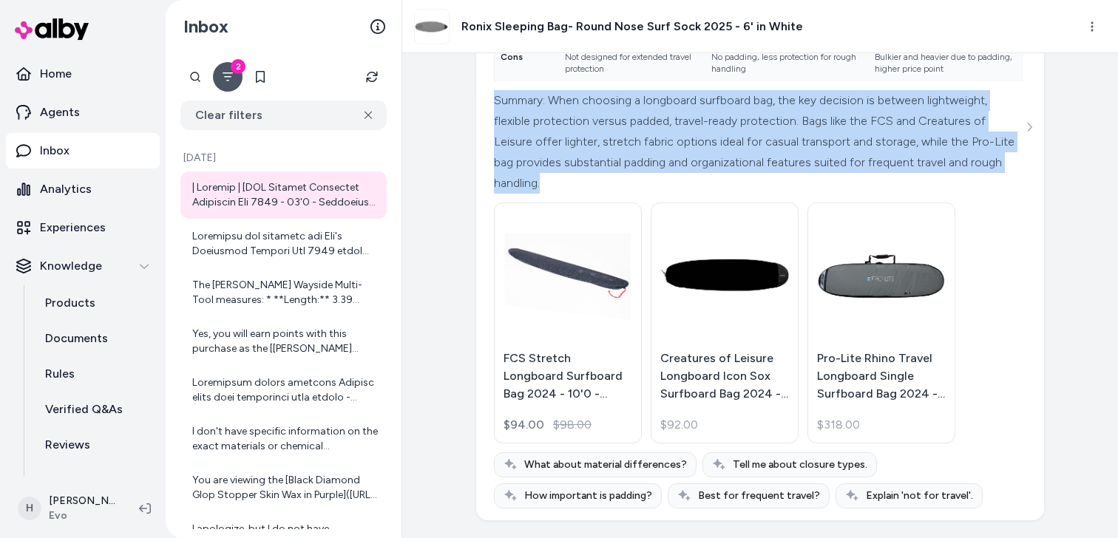
drag, startPoint x: 478, startPoint y: 190, endPoint x: 705, endPoint y: 270, distance: 241.3
click at [705, 270] on div "Feature FCS Stretch Longboard Surfboard Bag 2024 - 10'0 - Polyester Creatures o…" at bounding box center [760, 127] width 568 height 787
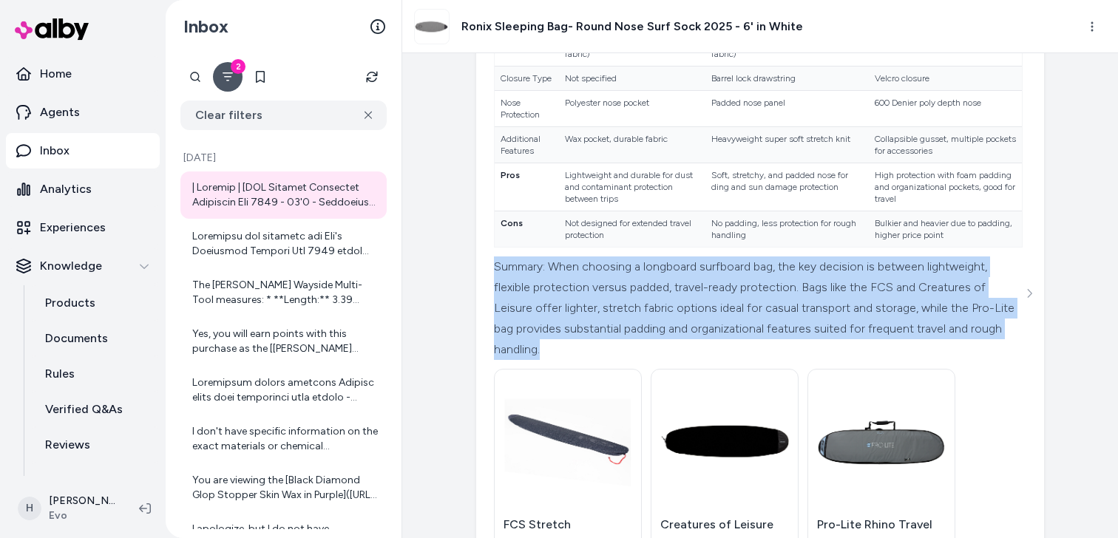
scroll to position [2906, 0]
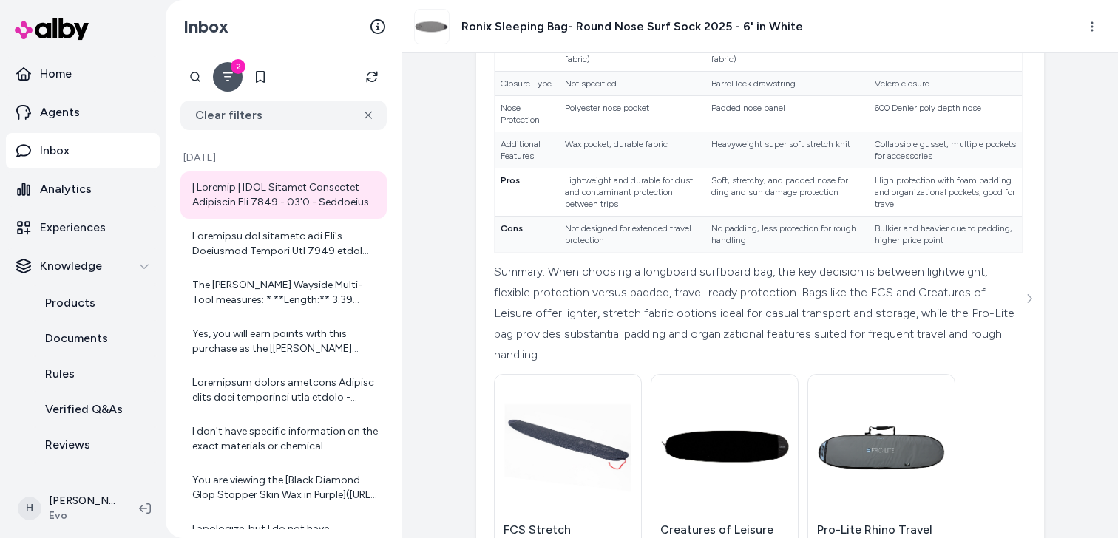
drag, startPoint x: 505, startPoint y: 123, endPoint x: 512, endPoint y: 153, distance: 30.3
click at [512, 153] on table "Feature FCS Stretch Longboard Surfboard Bag 2024 - 10'0 - Polyester Creatures o…" at bounding box center [758, 89] width 529 height 327
drag, startPoint x: 502, startPoint y: 163, endPoint x: 529, endPoint y: 163, distance: 27.4
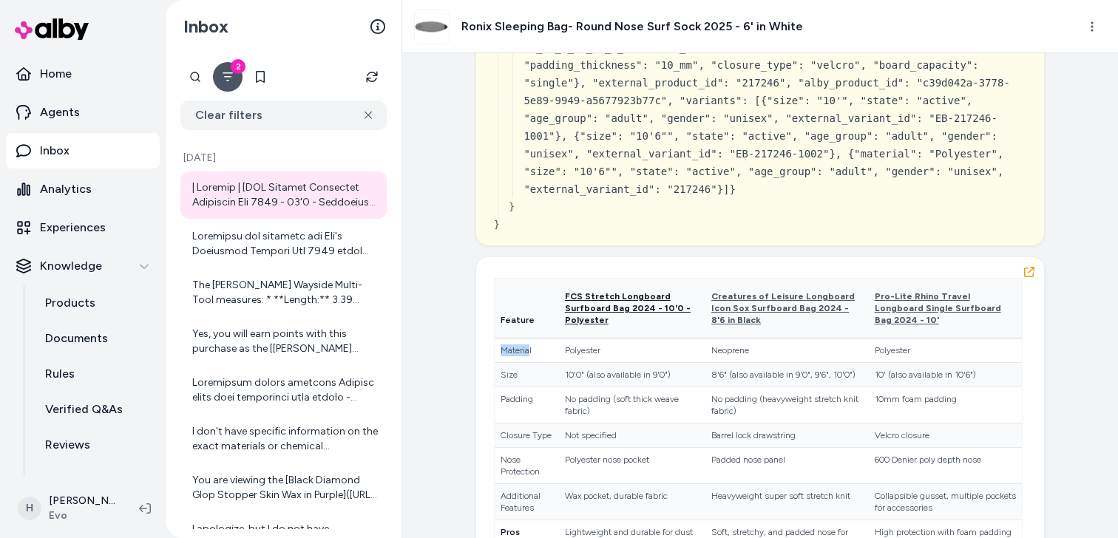
scroll to position [2436, 0]
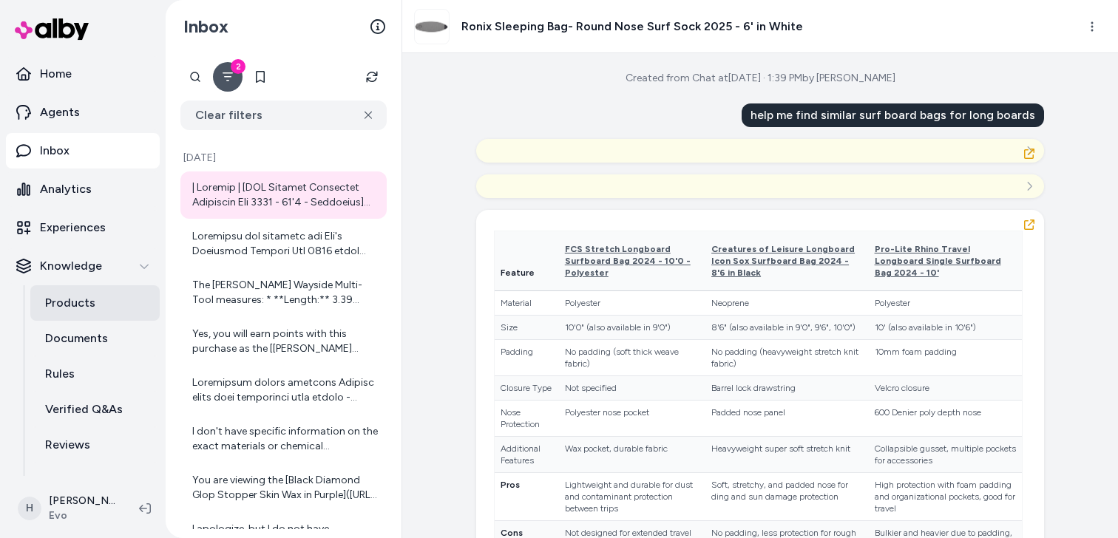
click at [93, 308] on link "Products" at bounding box center [94, 302] width 129 height 35
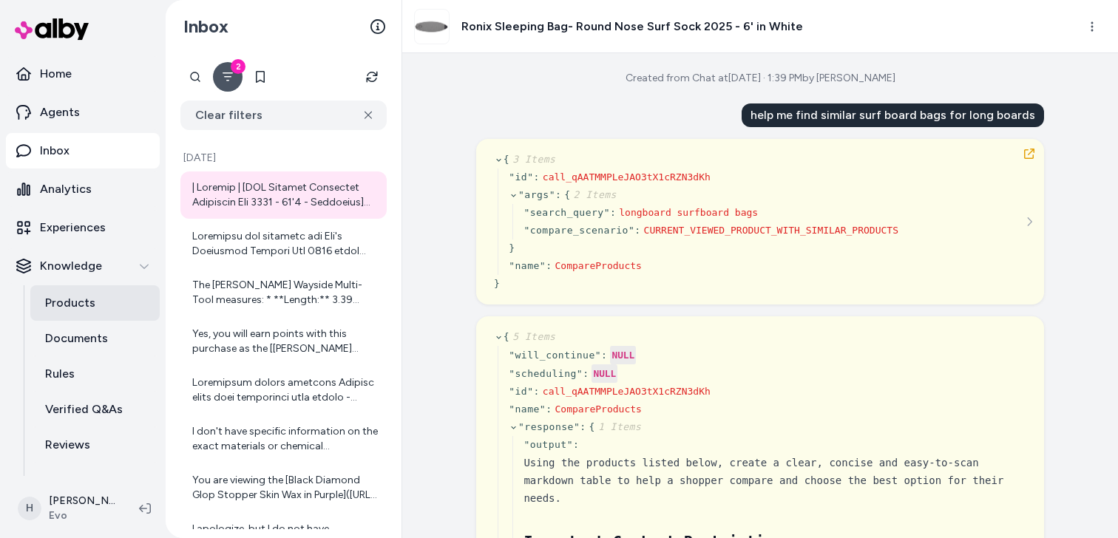
click at [79, 307] on p "Products" at bounding box center [70, 303] width 50 height 18
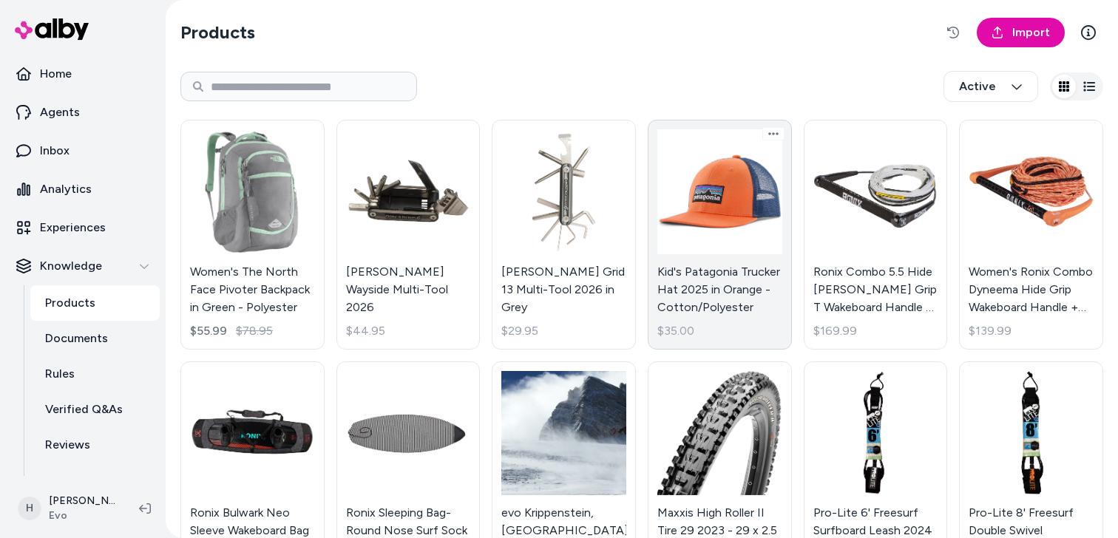
click at [708, 216] on link "Kid's Patagonia Trucker Hat 2025 in Orange - Cotton/Polyester $35.00" at bounding box center [720, 235] width 144 height 230
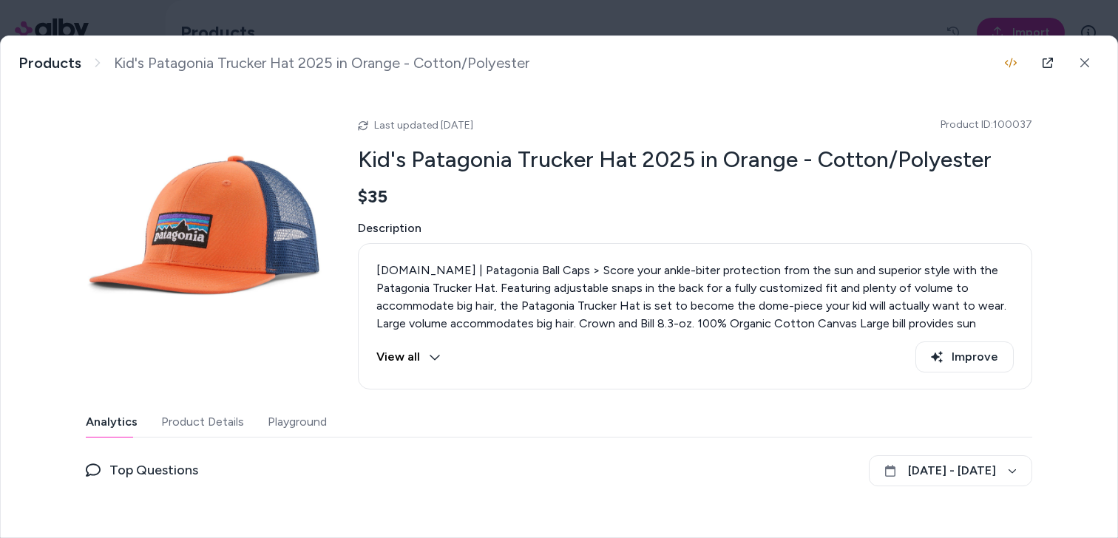
scroll to position [132, 0]
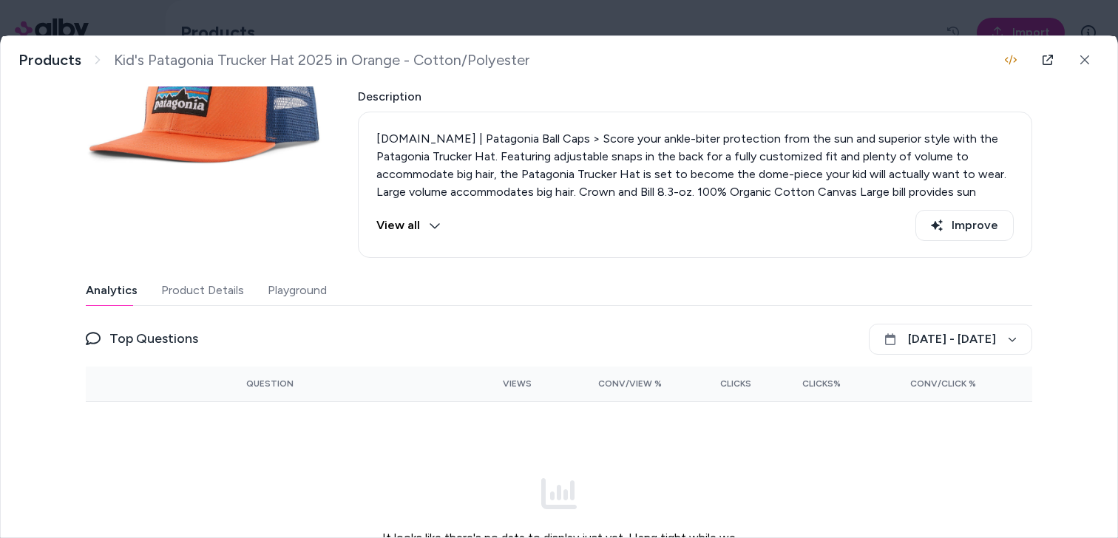
click at [299, 282] on button "Playground" at bounding box center [297, 291] width 59 height 30
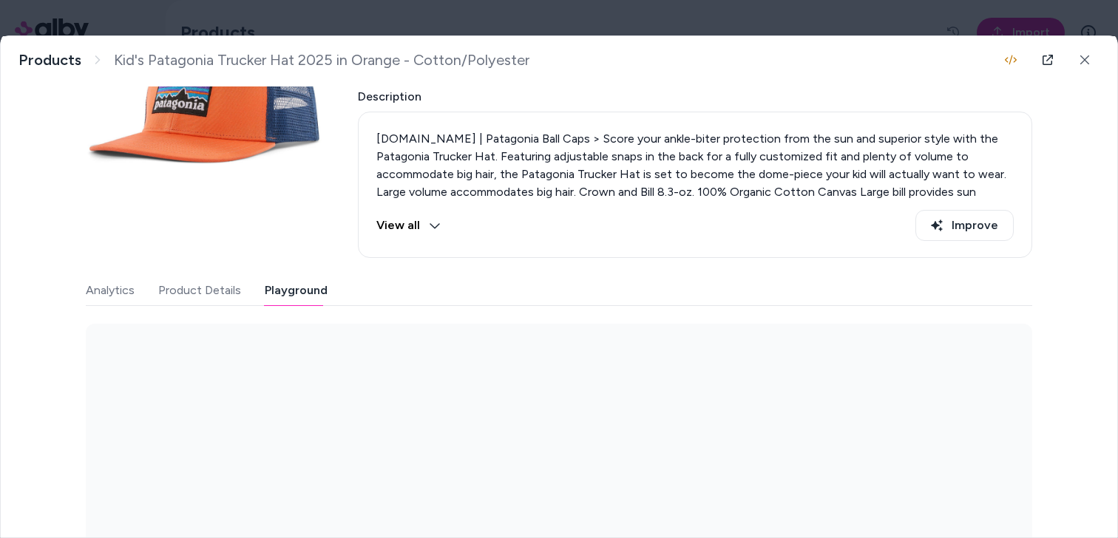
scroll to position [237, 0]
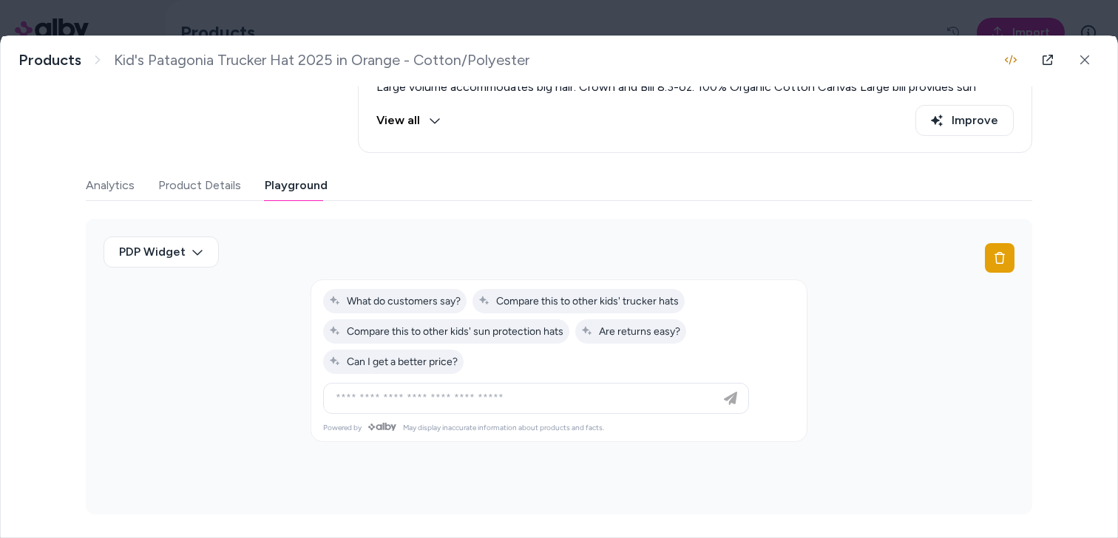
click at [455, 407] on div at bounding box center [536, 399] width 418 height 30
click at [495, 399] on input at bounding box center [521, 399] width 389 height 18
type input "**********"
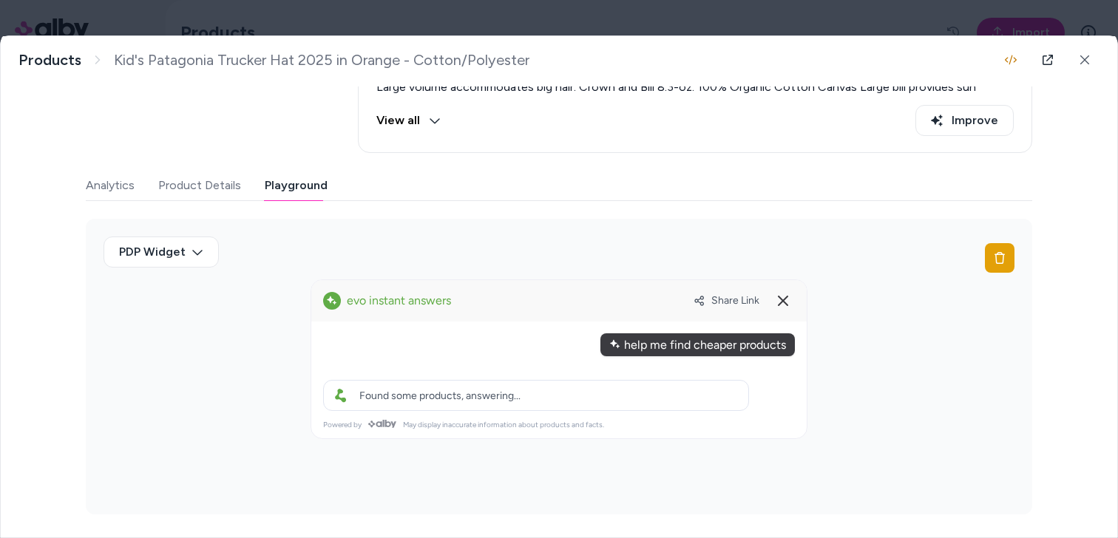
click at [462, 399] on span "Found some products, answering..." at bounding box center [439, 396] width 161 height 13
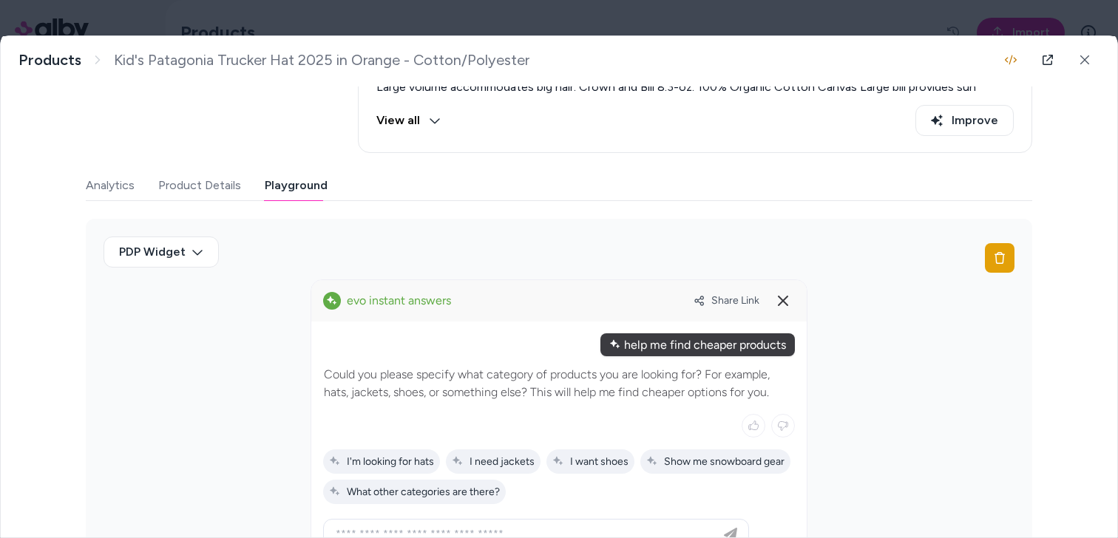
drag, startPoint x: 442, startPoint y: 371, endPoint x: 648, endPoint y: 371, distance: 206.3
click at [648, 371] on p "Could you please specify what category of products you are looking for? For exa…" at bounding box center [559, 383] width 470 height 35
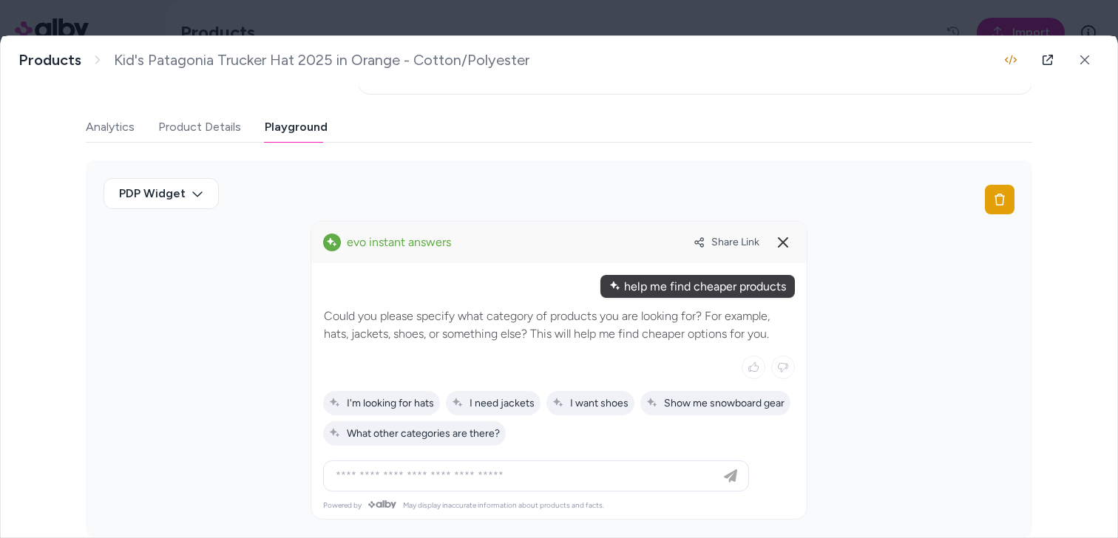
scroll to position [317, 0]
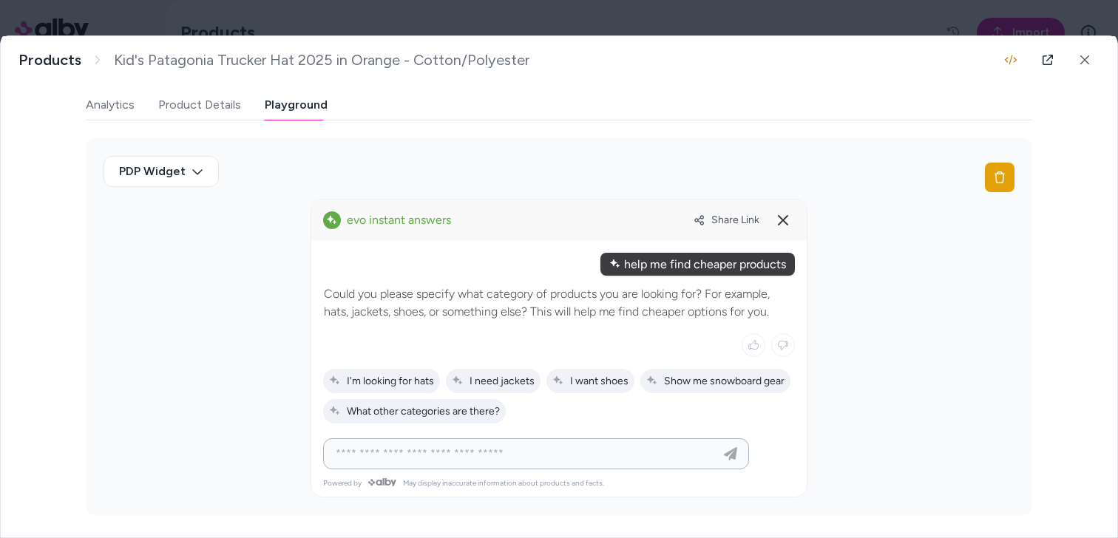
click at [564, 453] on input at bounding box center [521, 454] width 389 height 18
type input "*"
click at [402, 382] on span "I'm looking for hats" at bounding box center [381, 381] width 105 height 13
type input "**********"
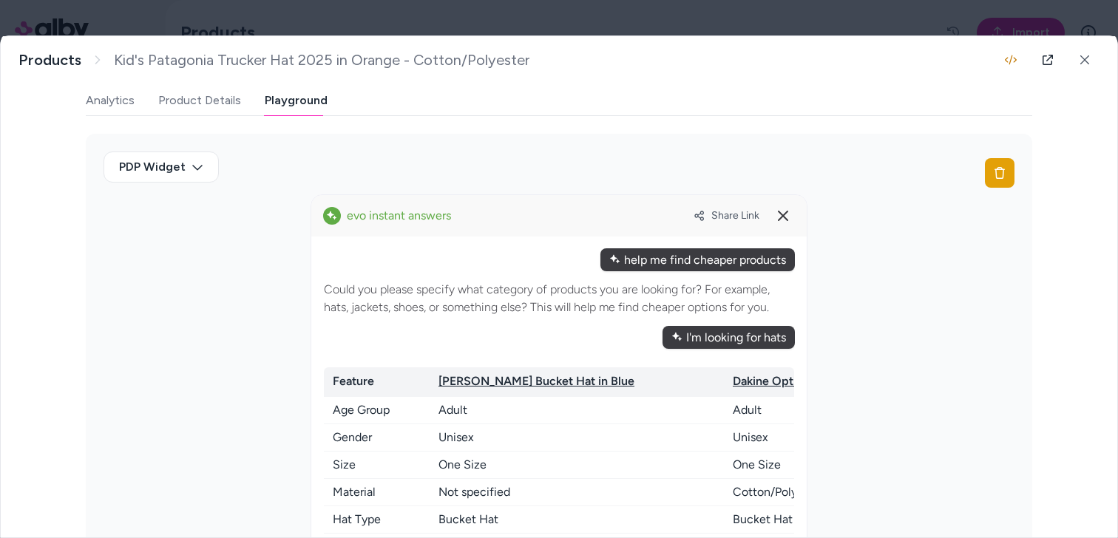
scroll to position [319, 0]
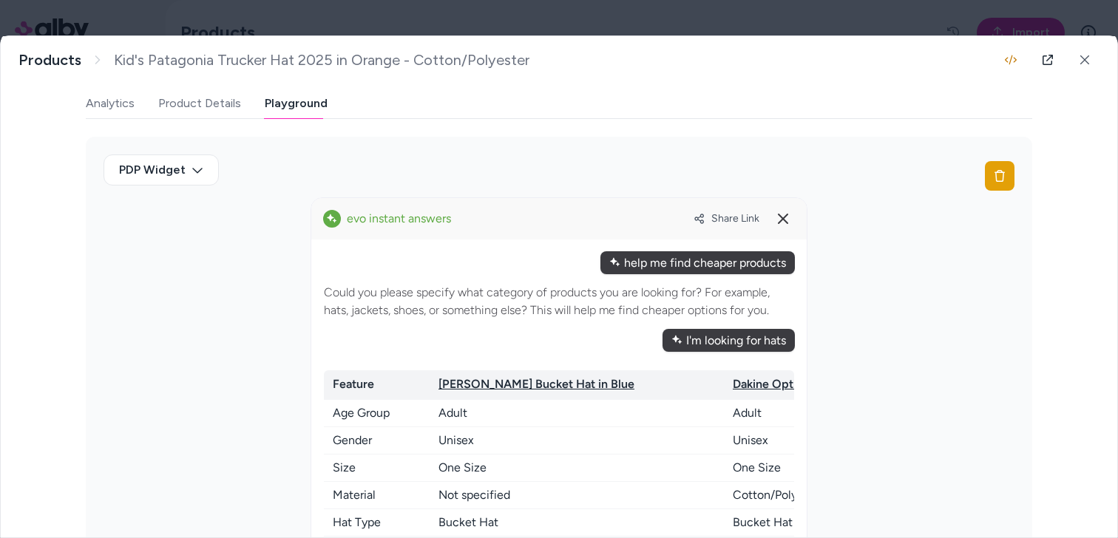
click at [731, 222] on span "Share Link" at bounding box center [735, 218] width 48 height 13
click at [572, 16] on div at bounding box center [559, 269] width 1118 height 538
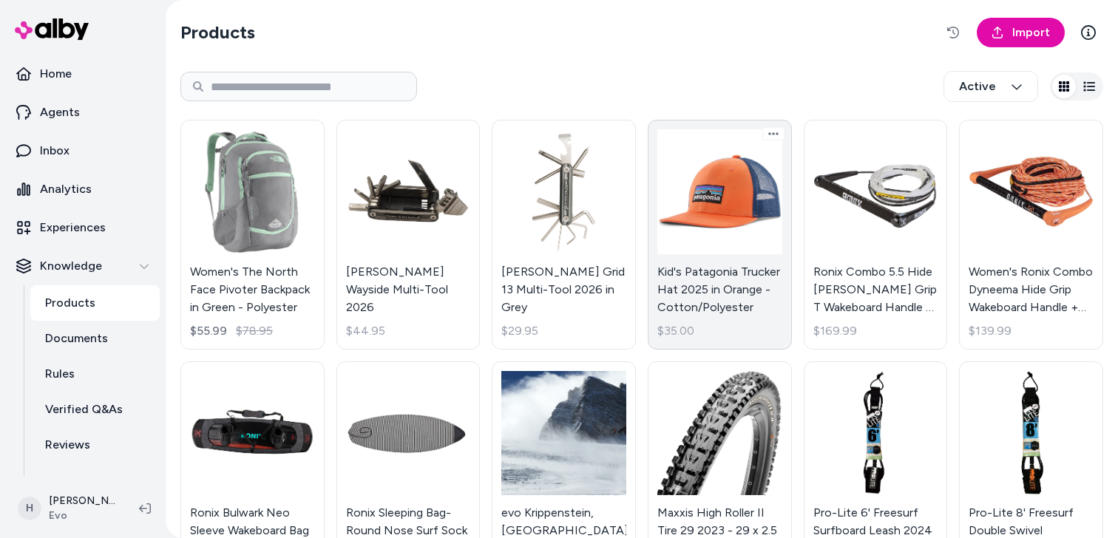
click at [721, 201] on link "Kid's Patagonia Trucker Hat 2025 in Orange - Cotton/Polyester $35.00" at bounding box center [720, 235] width 144 height 230
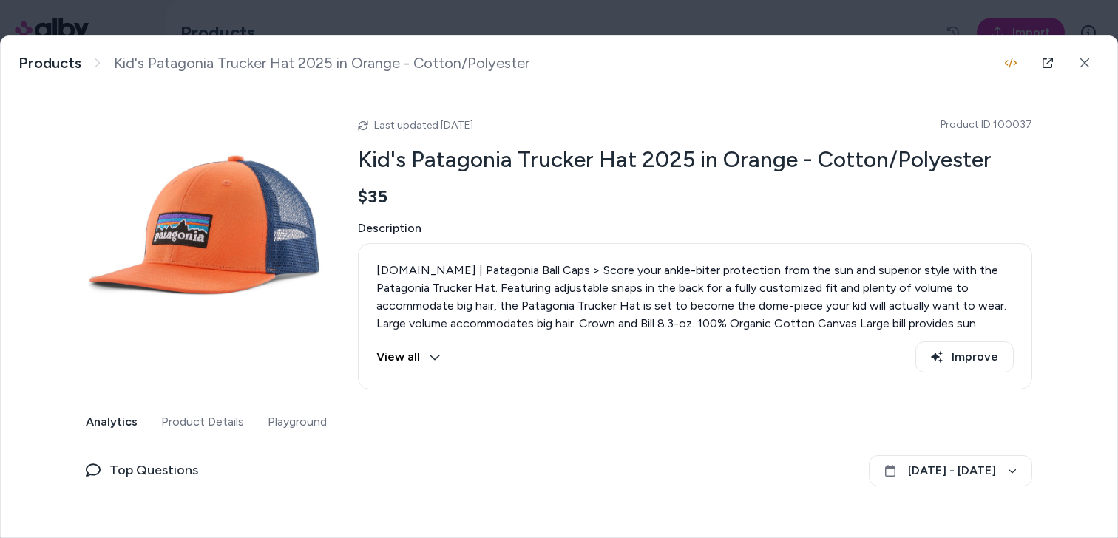
scroll to position [132, 0]
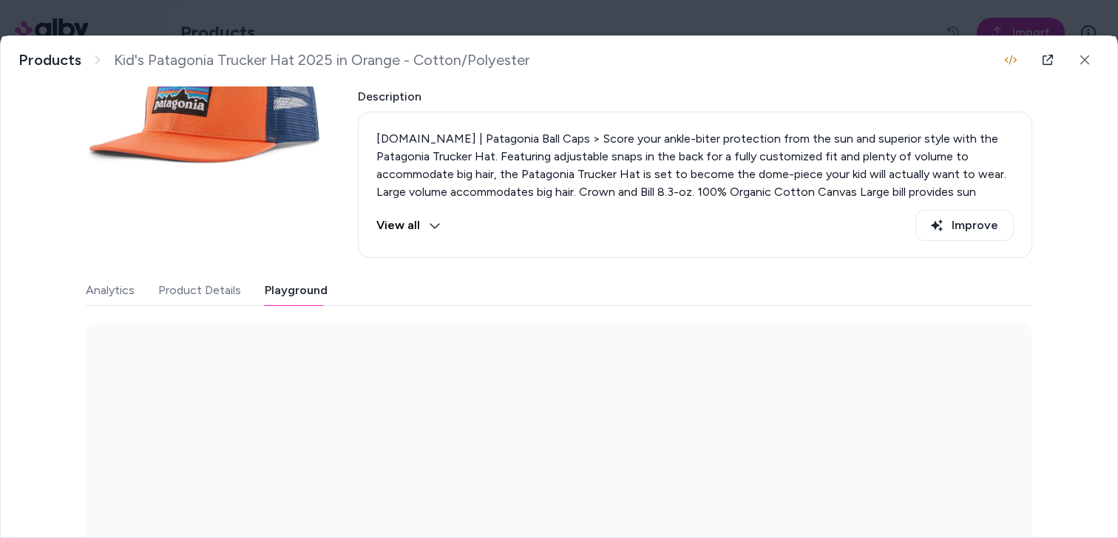
click at [303, 280] on button "Playground" at bounding box center [296, 291] width 63 height 30
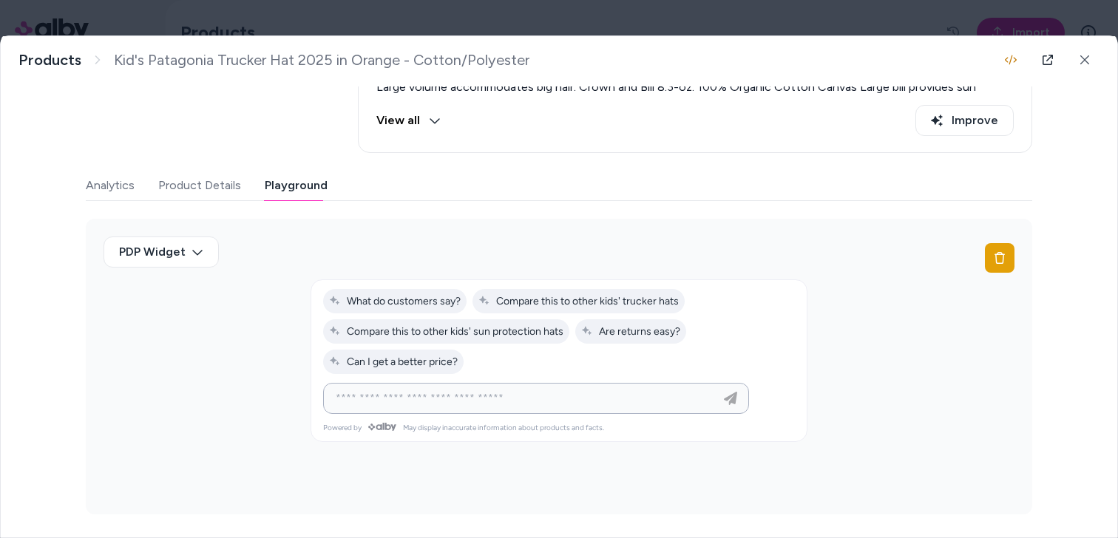
click at [509, 399] on input at bounding box center [521, 399] width 389 height 18
type input "**********"
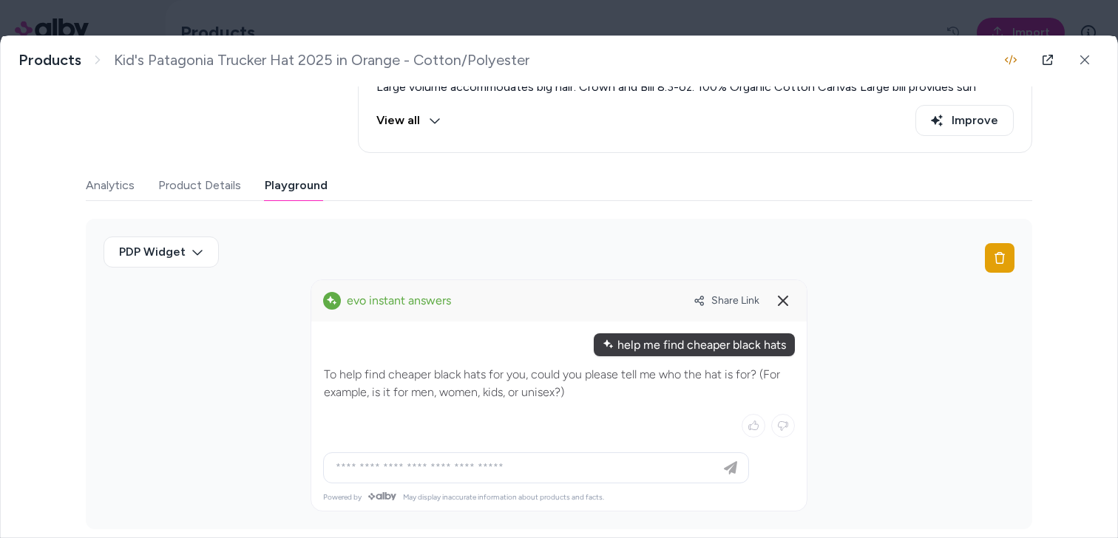
drag, startPoint x: 576, startPoint y: 401, endPoint x: 561, endPoint y: 399, distance: 15.0
click at [561, 399] on div "To help find cheaper black hats for you, could you please tell me who the hat i…" at bounding box center [559, 383] width 472 height 37
click at [560, 466] on input at bounding box center [521, 468] width 389 height 18
type input "**********"
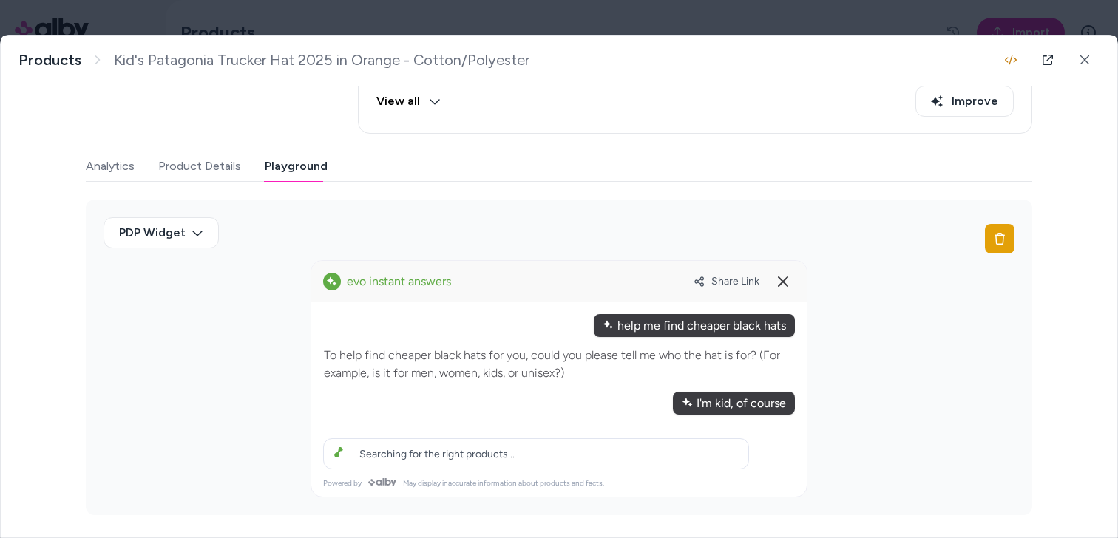
drag, startPoint x: 359, startPoint y: 451, endPoint x: 758, endPoint y: 448, distance: 398.5
click at [758, 448] on div "**********" at bounding box center [558, 390] width 495 height 176
click at [478, 455] on span "Searching for the right products..." at bounding box center [436, 454] width 155 height 13
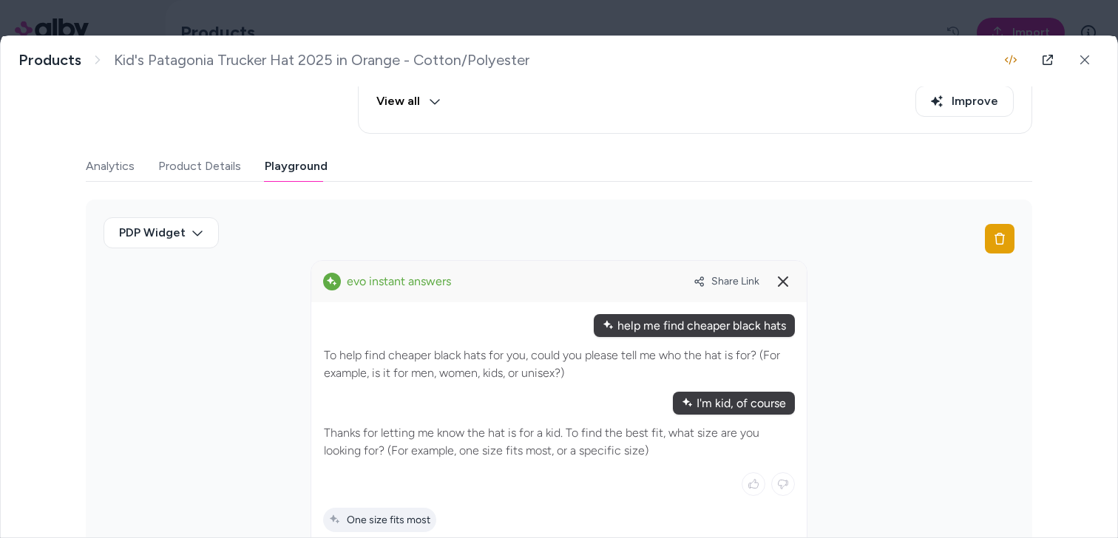
scroll to position [365, 0]
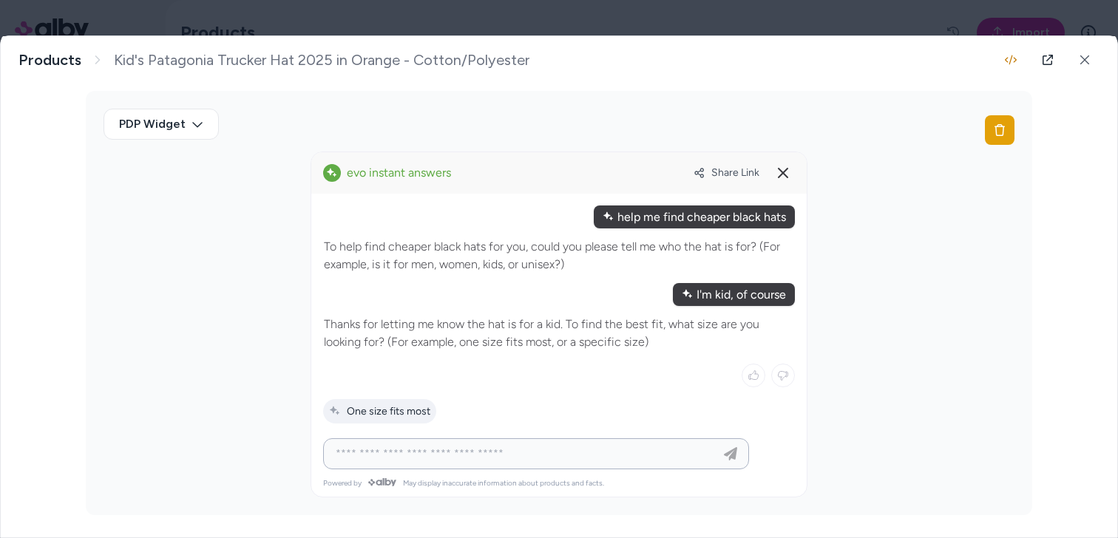
click at [519, 451] on input at bounding box center [521, 454] width 389 height 18
click at [387, 415] on span "One size fits most" at bounding box center [379, 411] width 101 height 13
type input "**********"
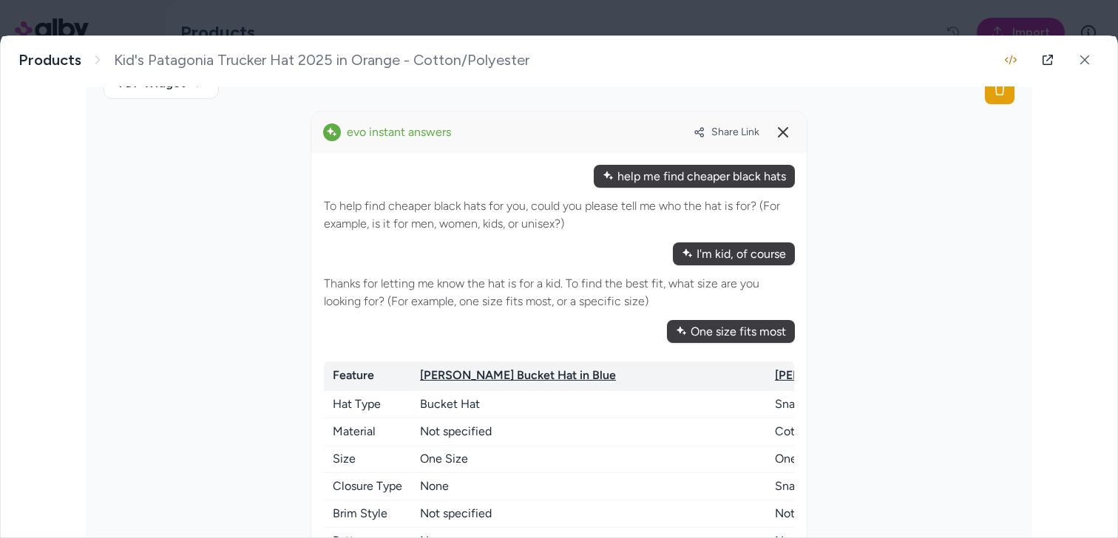
scroll to position [402, 0]
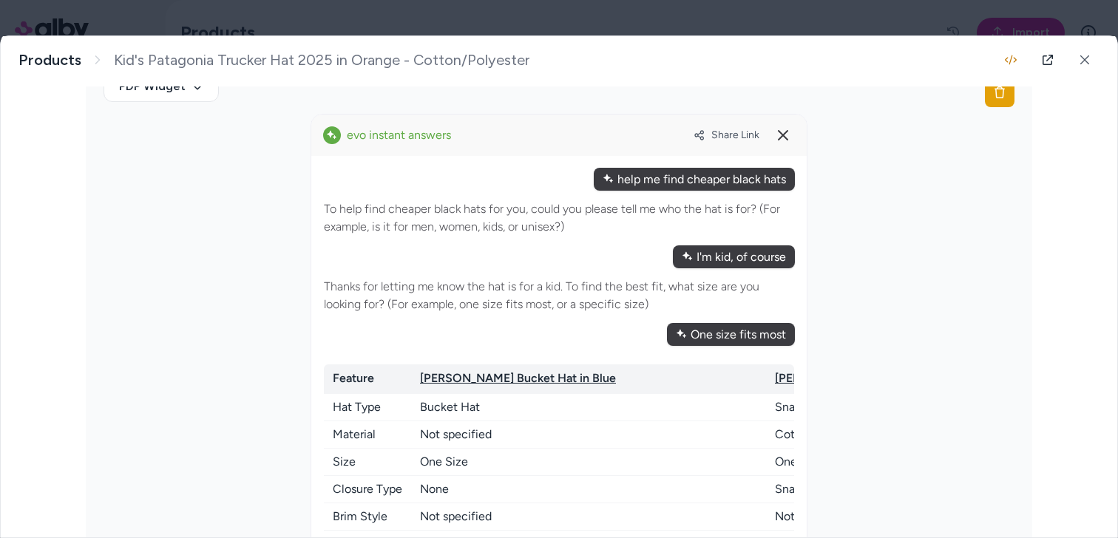
drag, startPoint x: 619, startPoint y: 183, endPoint x: 775, endPoint y: 182, distance: 156.0
click at [775, 182] on div "help me find cheaper black hats" at bounding box center [694, 179] width 201 height 23
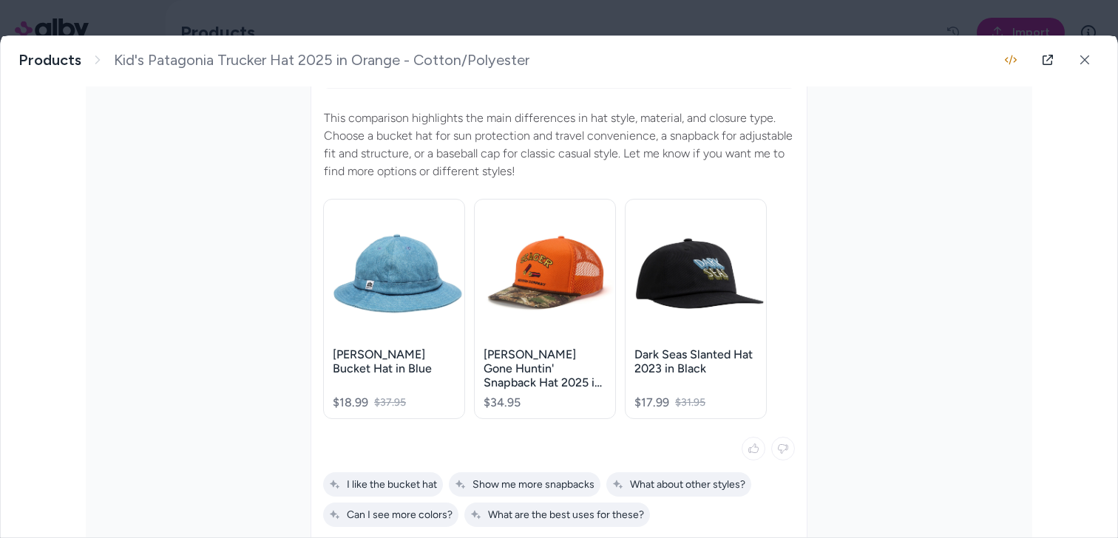
scroll to position [1031, 0]
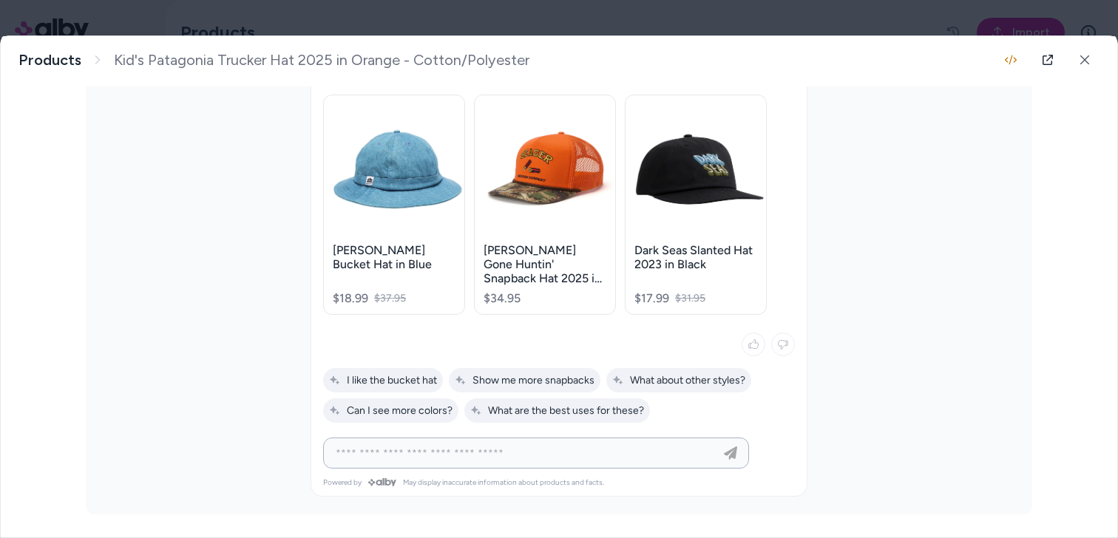
click at [467, 450] on input at bounding box center [521, 453] width 389 height 18
click at [801, 14] on div at bounding box center [559, 269] width 1118 height 538
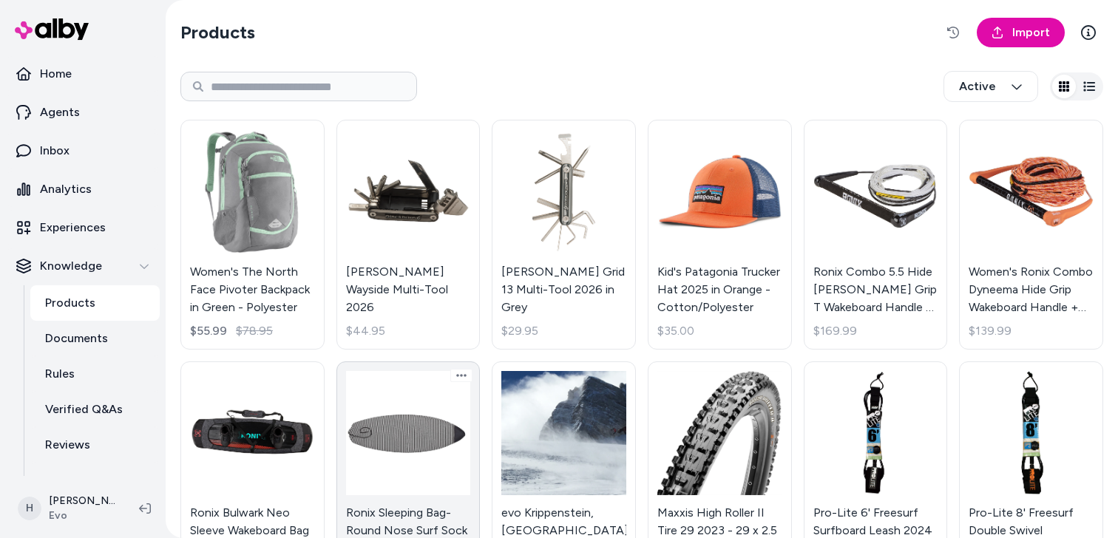
click at [418, 424] on link "Ronix Sleeping Bag- Round Nose Surf Sock 2025 - 6' in White $59.99" at bounding box center [408, 477] width 144 height 230
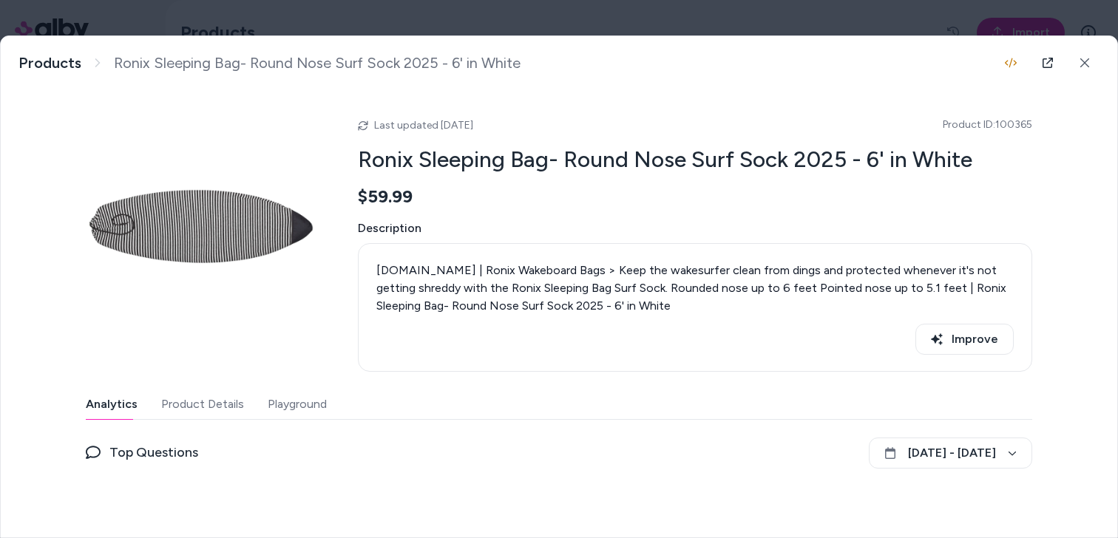
scroll to position [114, 0]
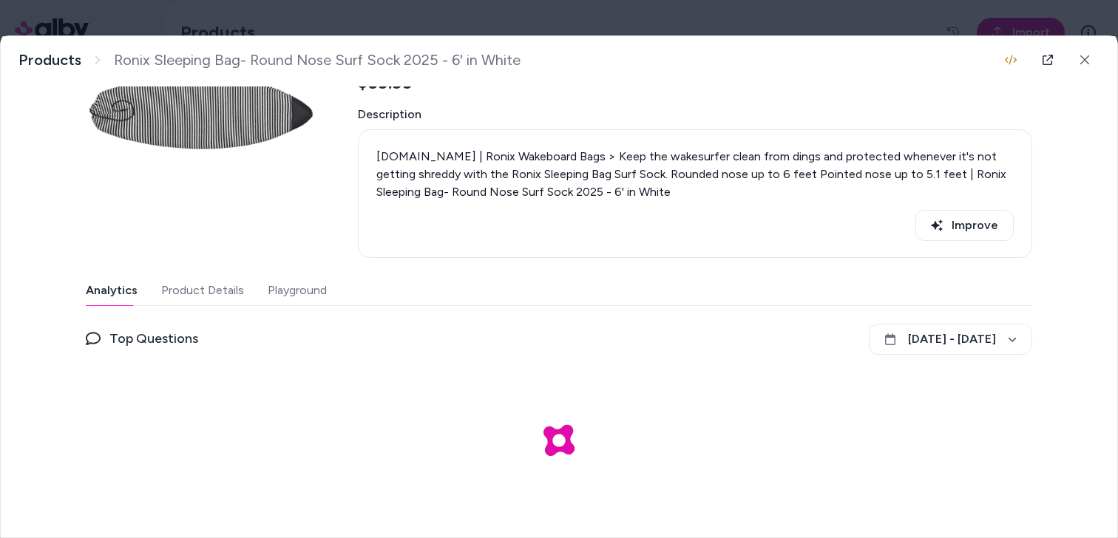
click at [327, 299] on div "Analytics Product Details Playground" at bounding box center [559, 291] width 946 height 30
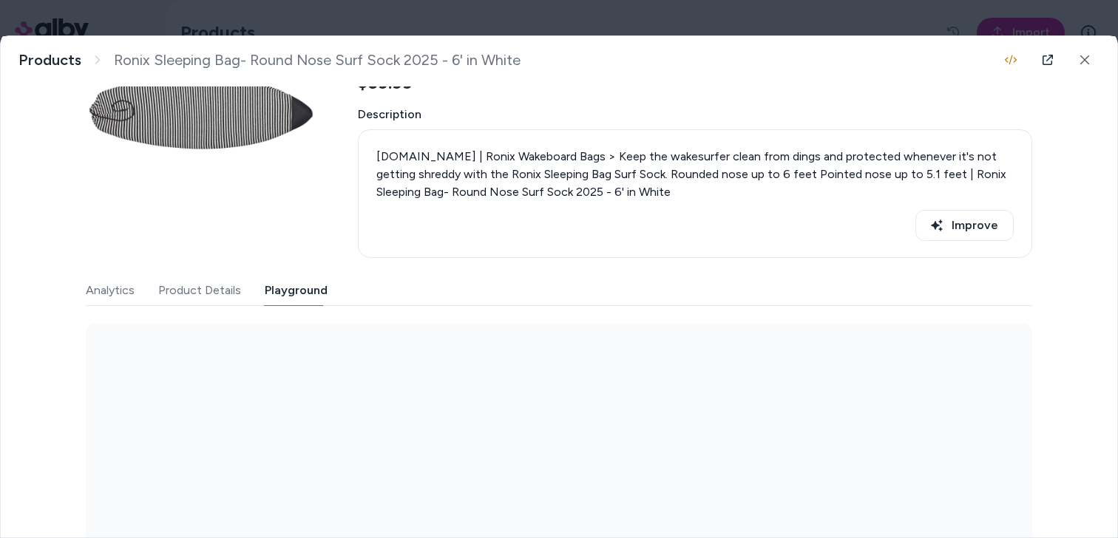
click at [312, 297] on button "Playground" at bounding box center [296, 291] width 63 height 30
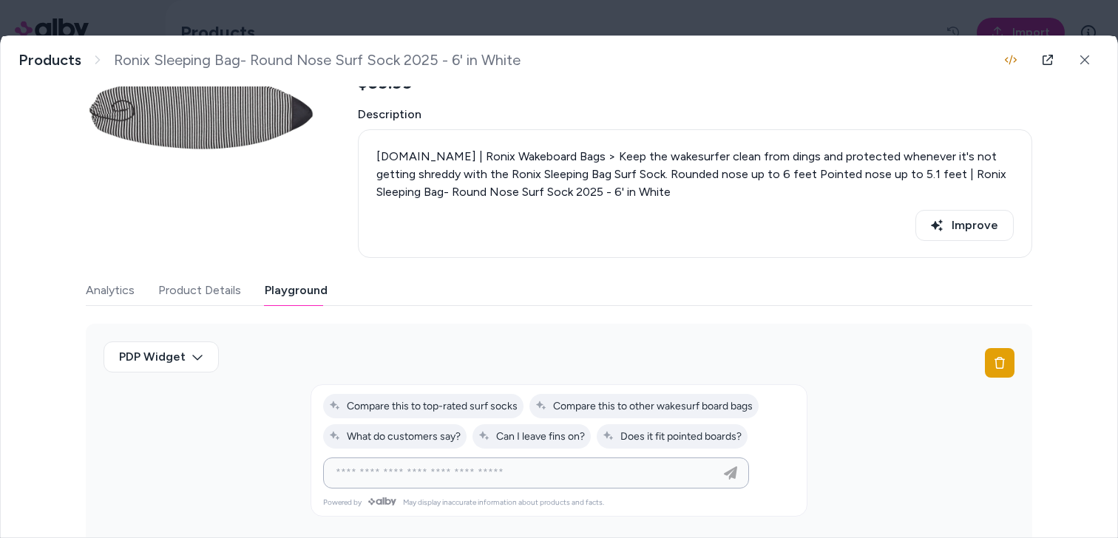
click at [495, 478] on input at bounding box center [521, 473] width 389 height 18
type input "**********"
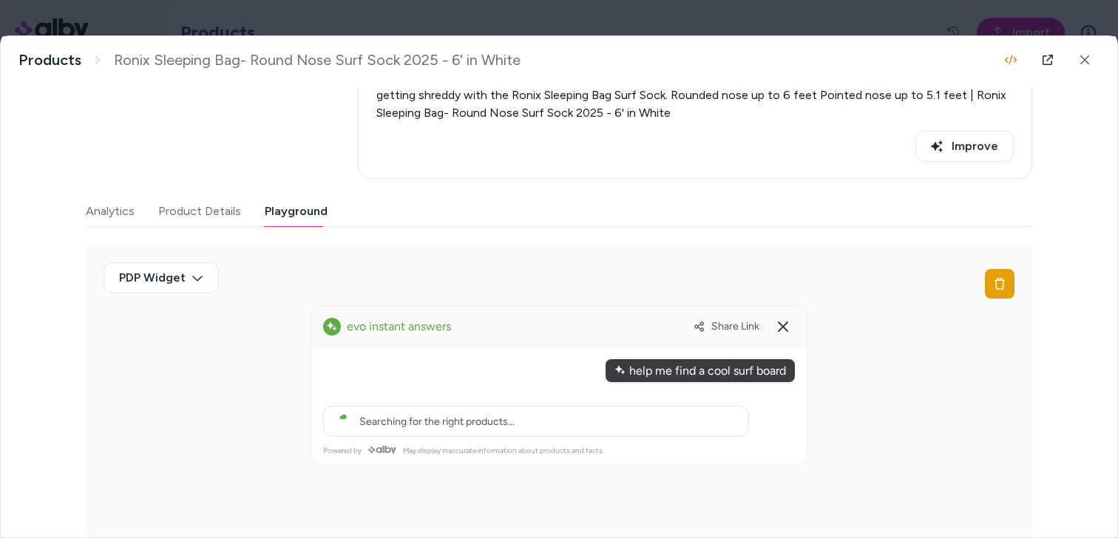
scroll to position [219, 0]
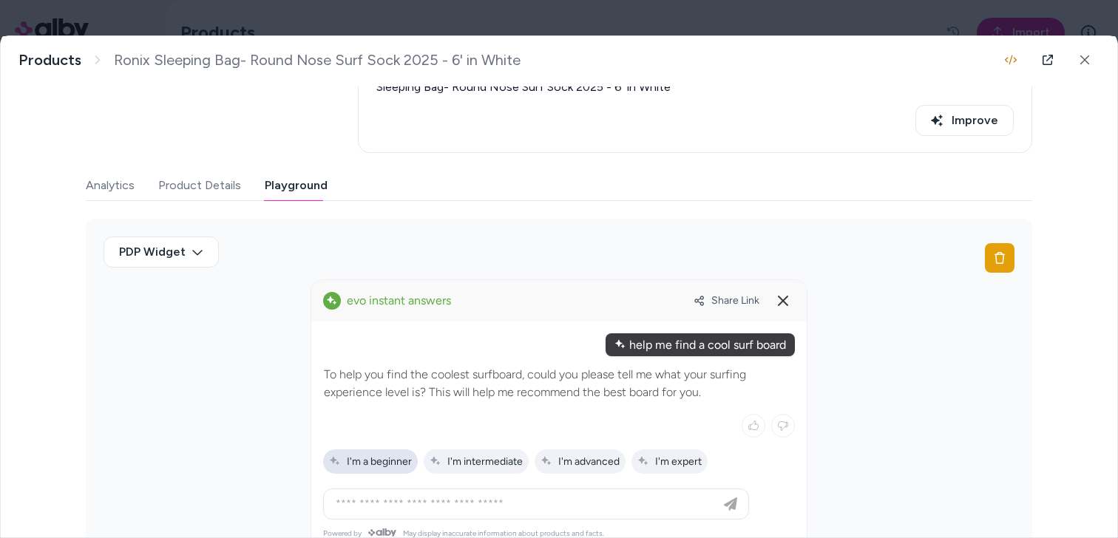
click at [367, 455] on span "I'm a beginner" at bounding box center [370, 461] width 83 height 13
type input "**********"
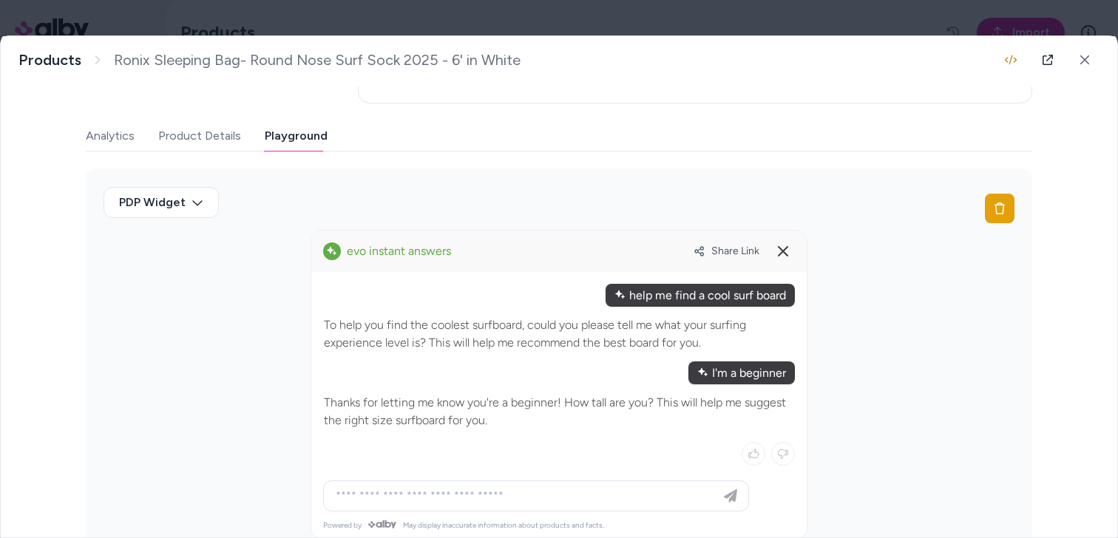
scroll to position [311, 0]
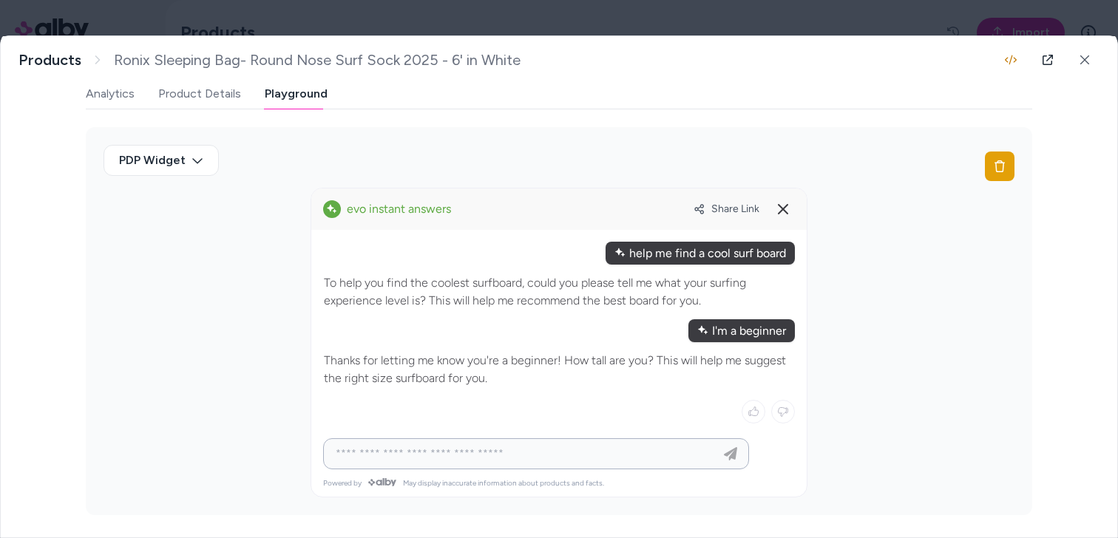
click at [450, 459] on input at bounding box center [521, 454] width 389 height 18
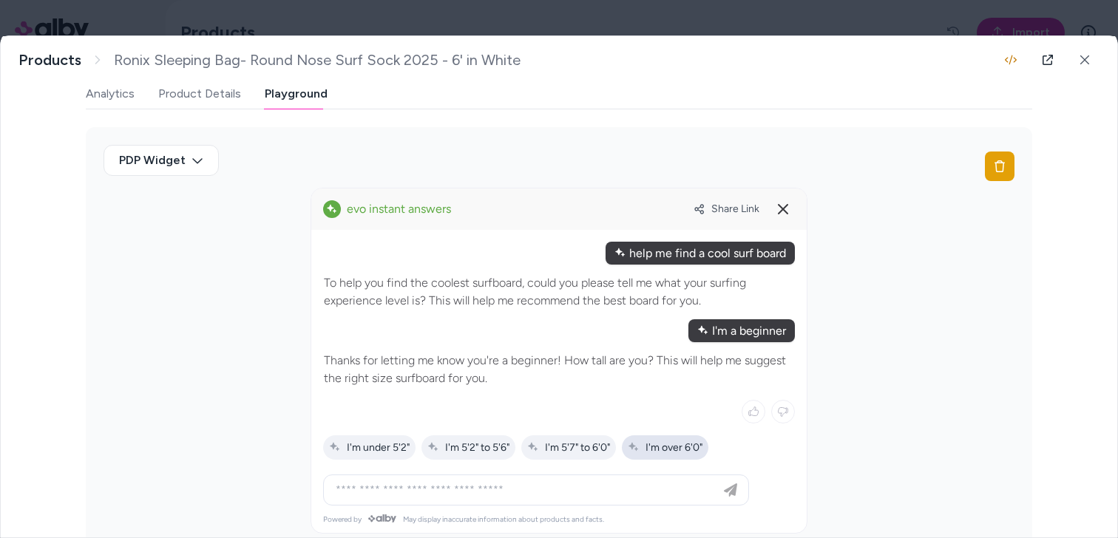
click at [651, 447] on span "I'm over 6'0"" at bounding box center [665, 447] width 75 height 13
type input "**********"
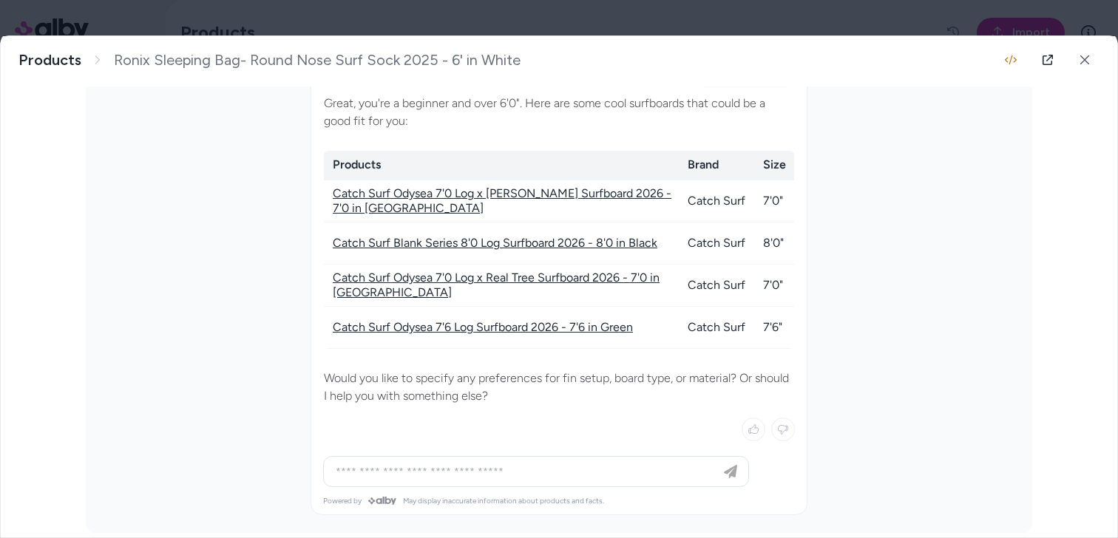
scroll to position [664, 0]
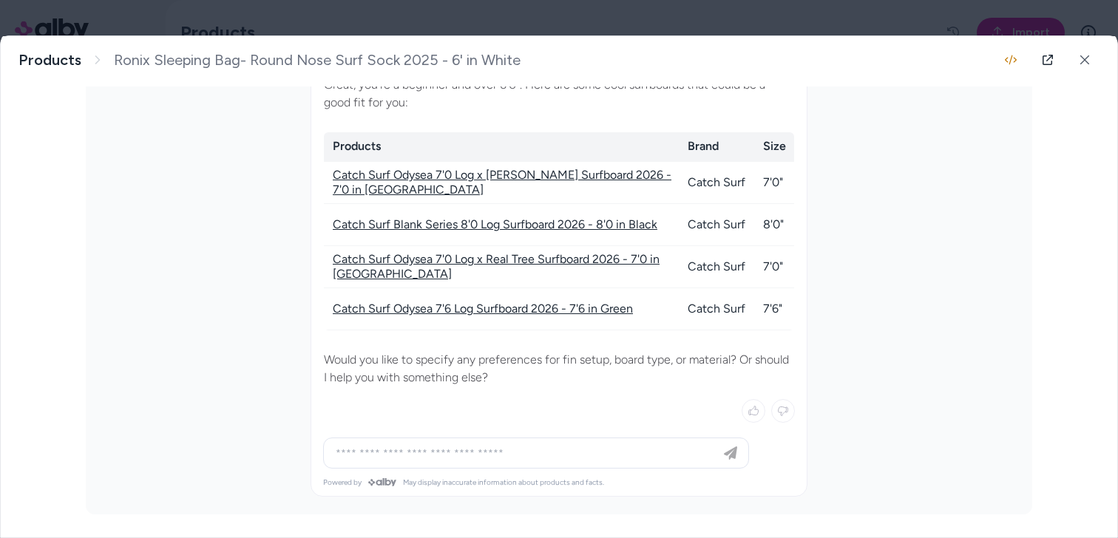
click at [504, 455] on input at bounding box center [521, 453] width 389 height 18
type input "**********"
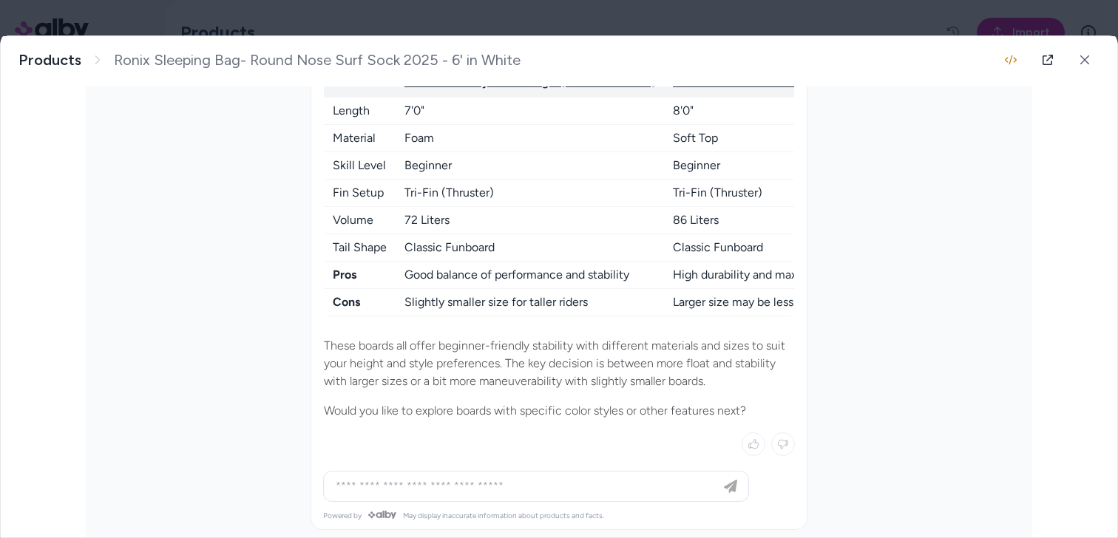
scroll to position [1132, 0]
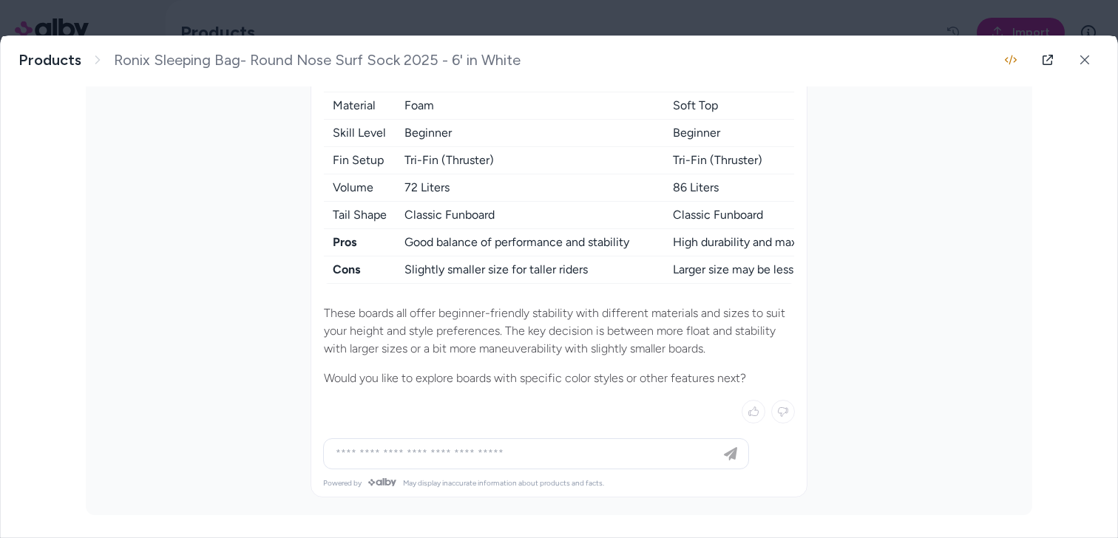
drag, startPoint x: 319, startPoint y: 305, endPoint x: 775, endPoint y: 369, distance: 460.7
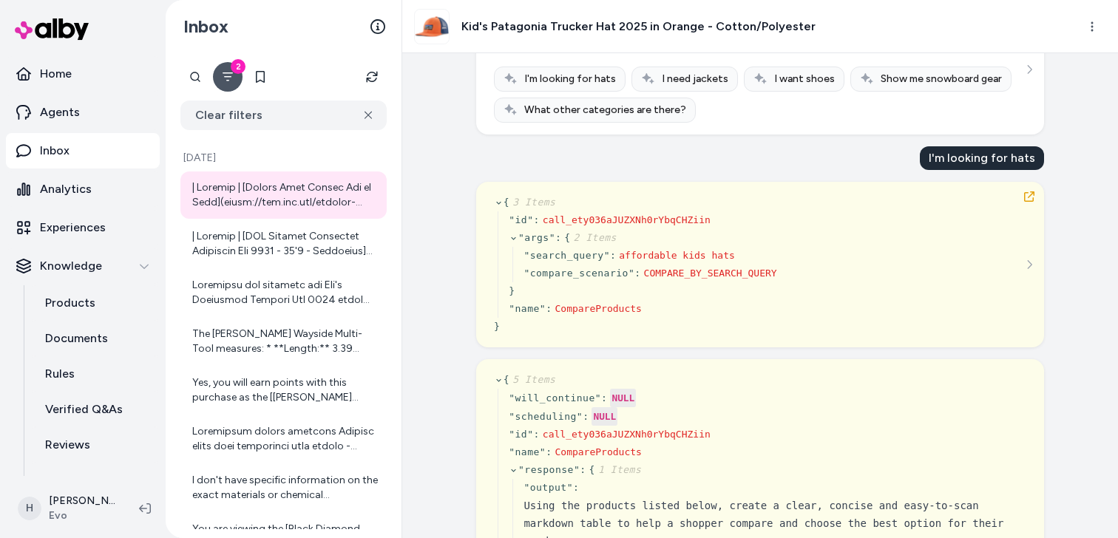
scroll to position [209, 0]
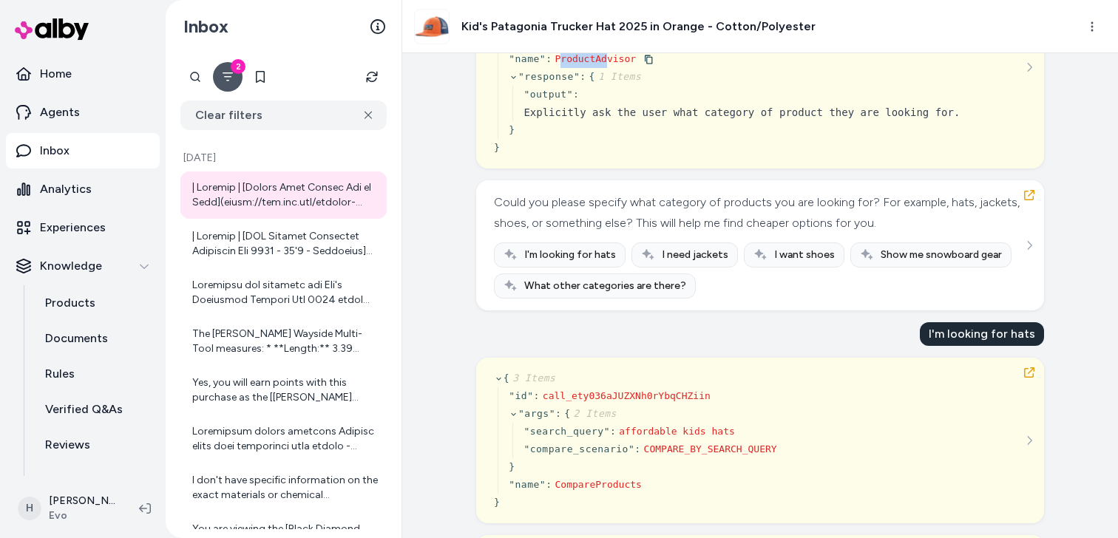
drag, startPoint x: 560, startPoint y: 148, endPoint x: 607, endPoint y: 148, distance: 46.6
click at [607, 64] on span "ProductAdvisor" at bounding box center [595, 58] width 81 height 11
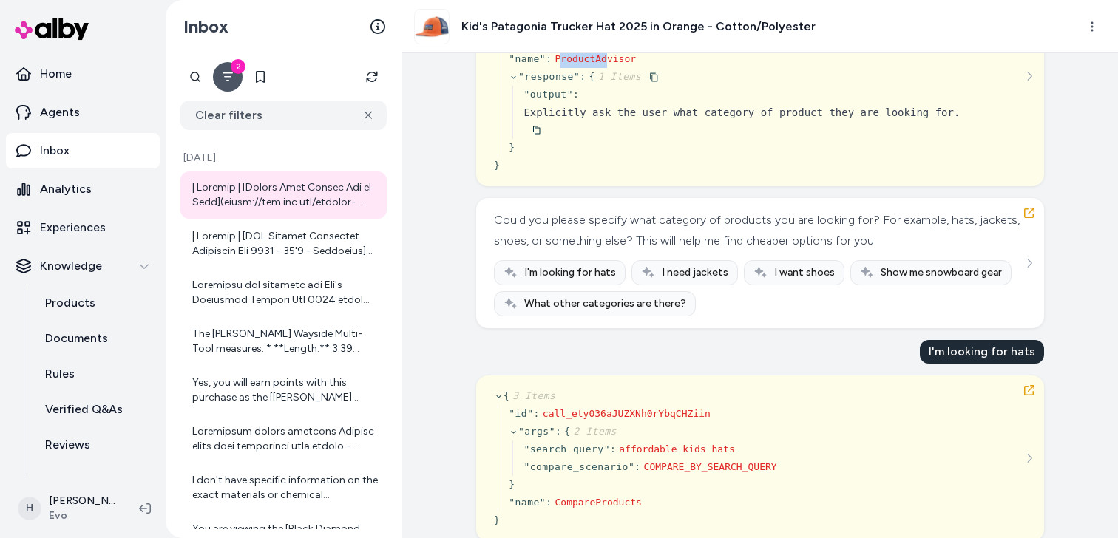
scroll to position [401, 0]
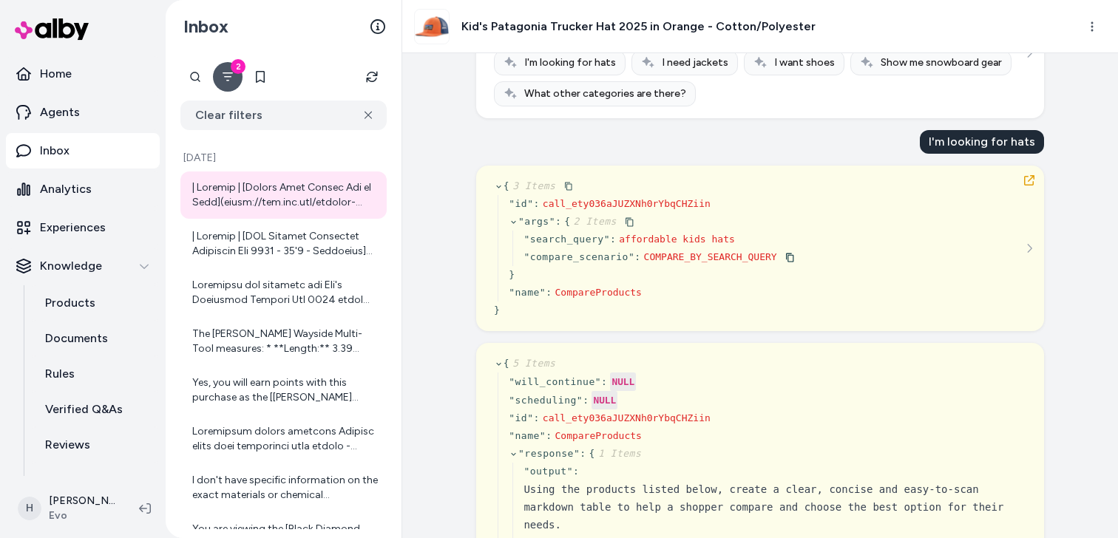
click at [645, 245] on span "affordable kids hats" at bounding box center [677, 239] width 116 height 11
click at [711, 266] on div "" compare_scenario " : COMPARE_BY_SEARCH_QUERY" at bounding box center [658, 257] width 271 height 18
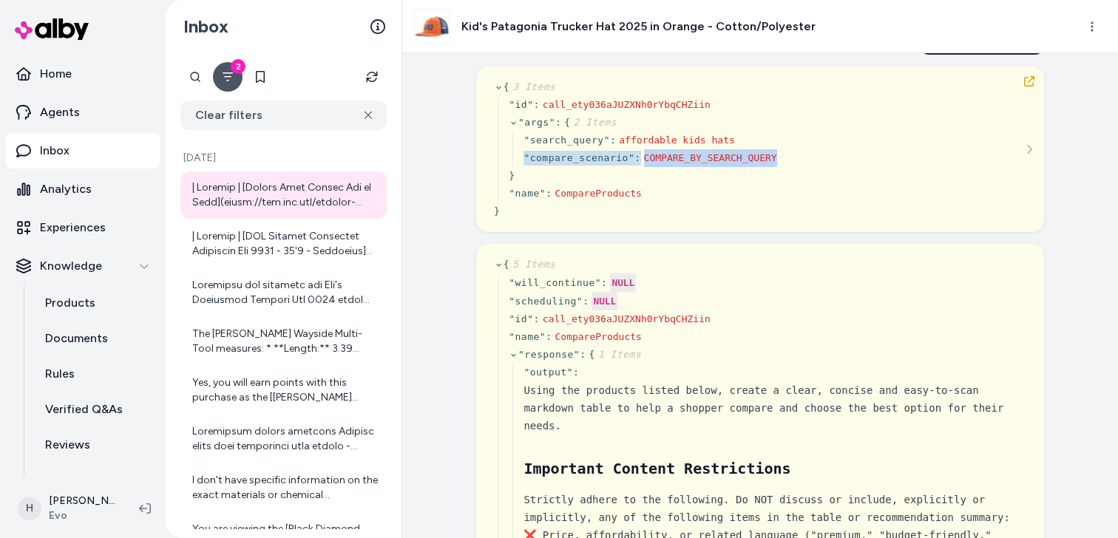
scroll to position [501, 0]
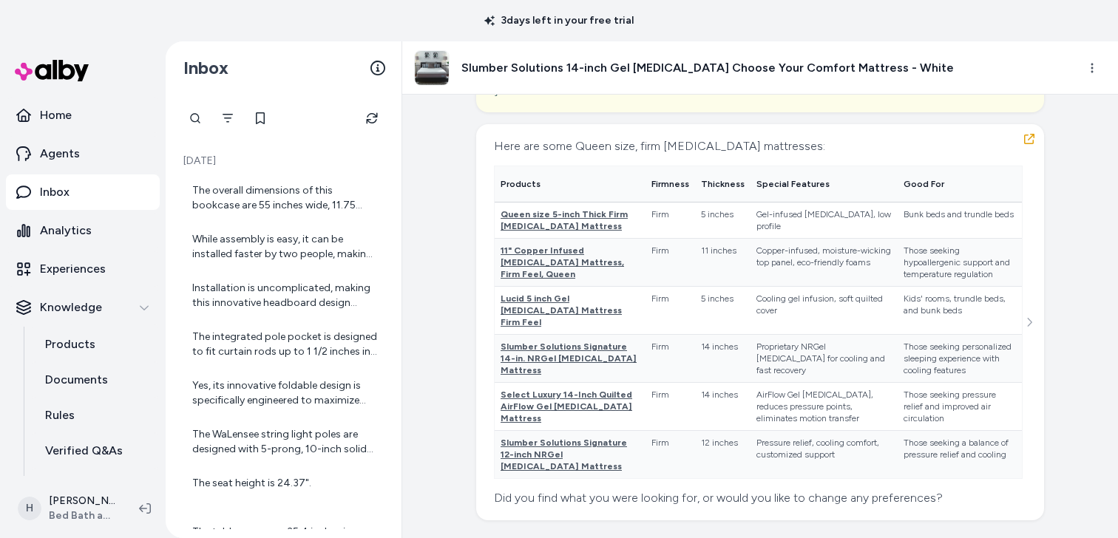
scroll to position [18573, 0]
drag, startPoint x: 648, startPoint y: 466, endPoint x: 873, endPoint y: 469, distance: 224.8
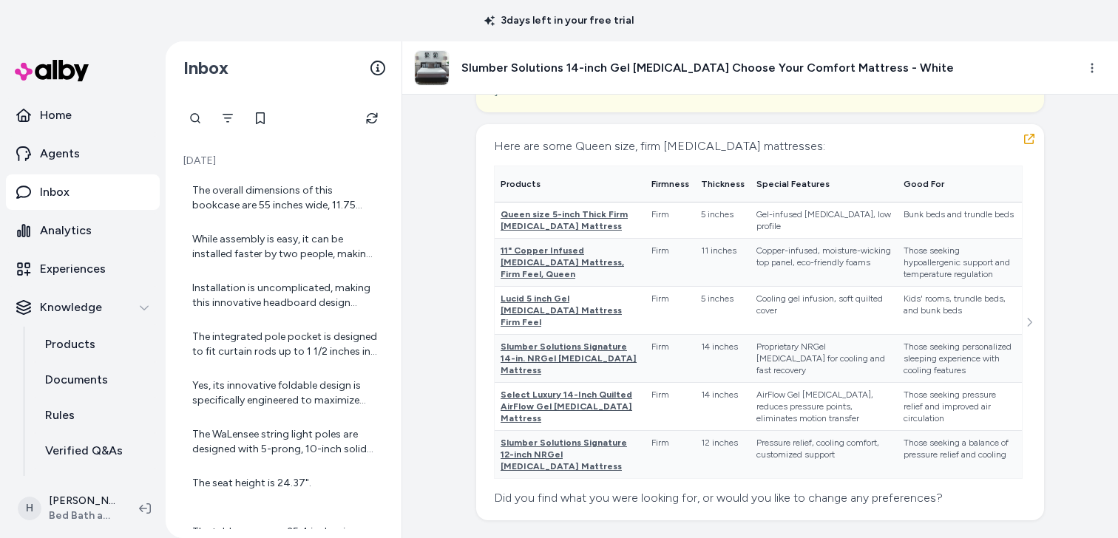
copy div "76efce25-b724-5fc7-b82d-1e874377f1fa"
